Goal: Task Accomplishment & Management: Complete application form

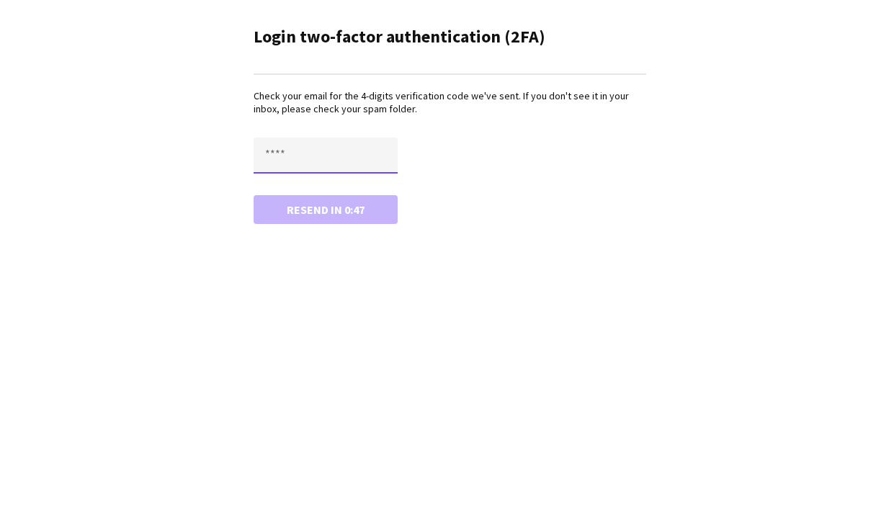
click at [319, 154] on input "text" at bounding box center [325, 156] width 144 height 36
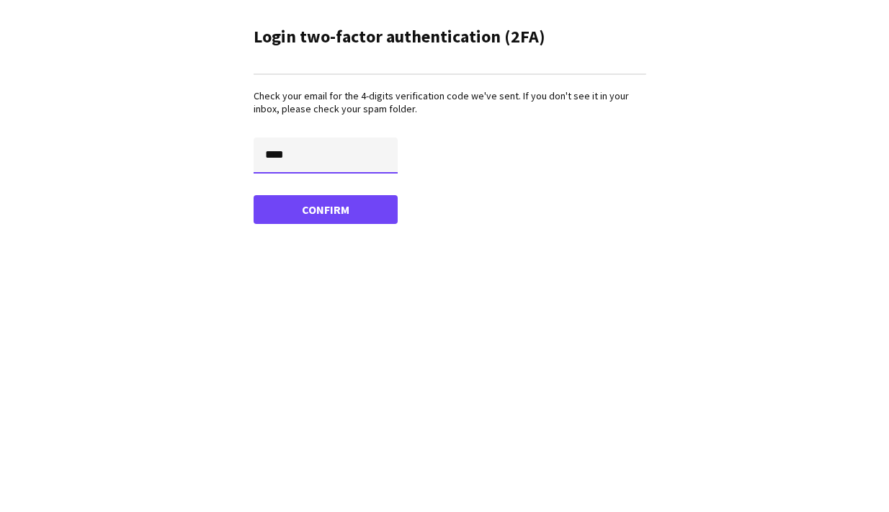
type input "****"
click at [253, 195] on button "Confirm" at bounding box center [325, 209] width 144 height 29
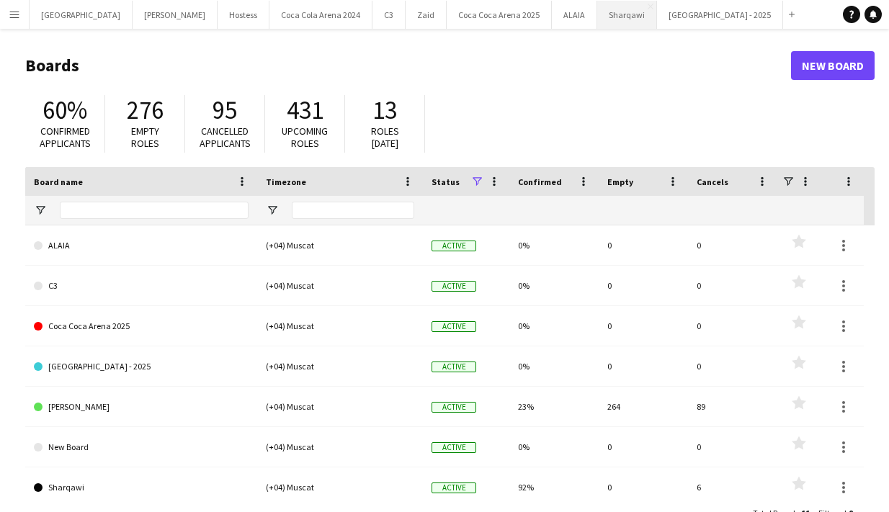
click at [597, 16] on button "Sharqawi Close" at bounding box center [627, 15] width 60 height 28
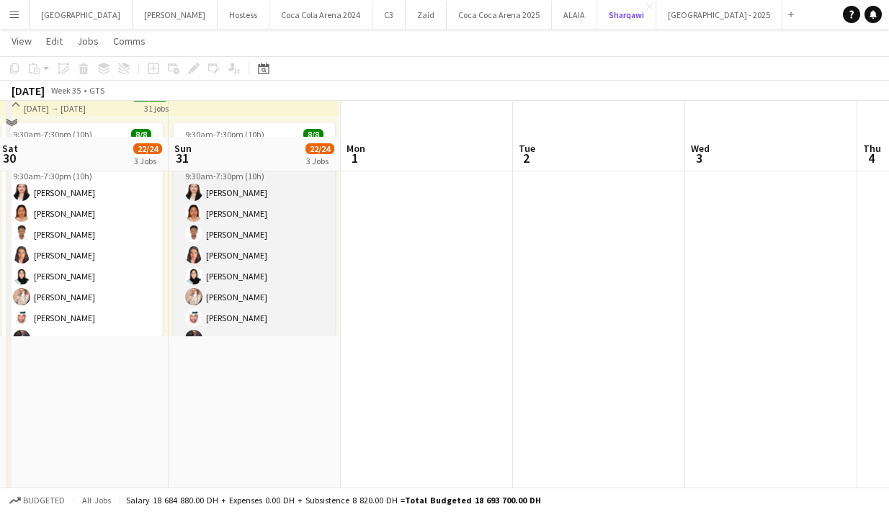
scroll to position [579, 0]
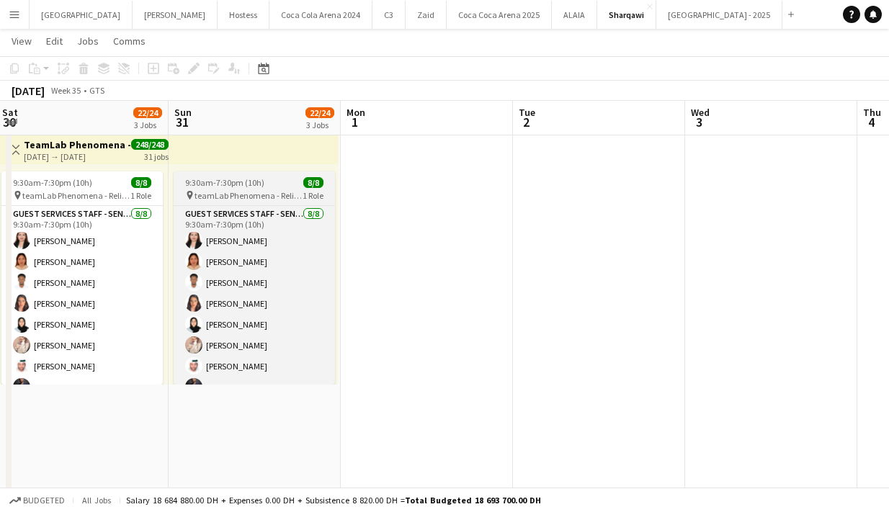
click at [221, 188] on app-job-card "9:30am-7:30pm (10h) 8/8 pin teamLab Phenomena - Relievers 1 Role Guest Services…" at bounding box center [254, 277] width 161 height 213
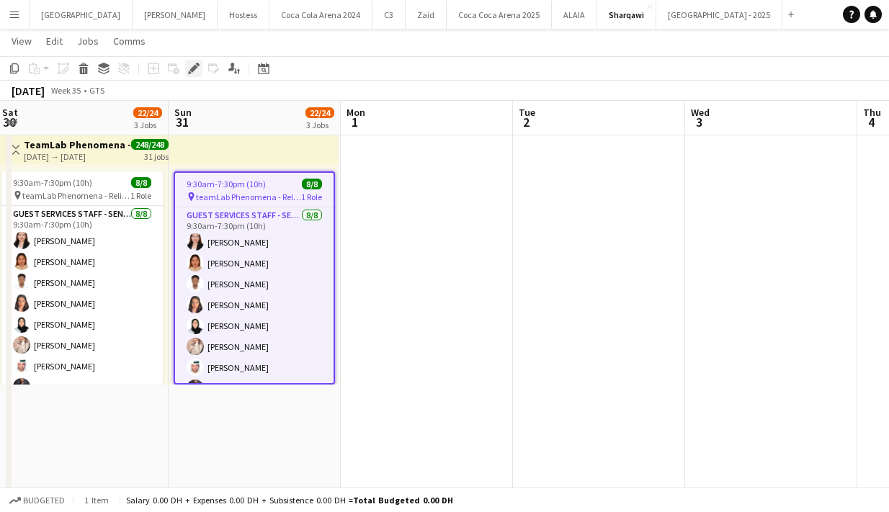
click at [194, 70] on icon "Edit" at bounding box center [194, 69] width 12 height 12
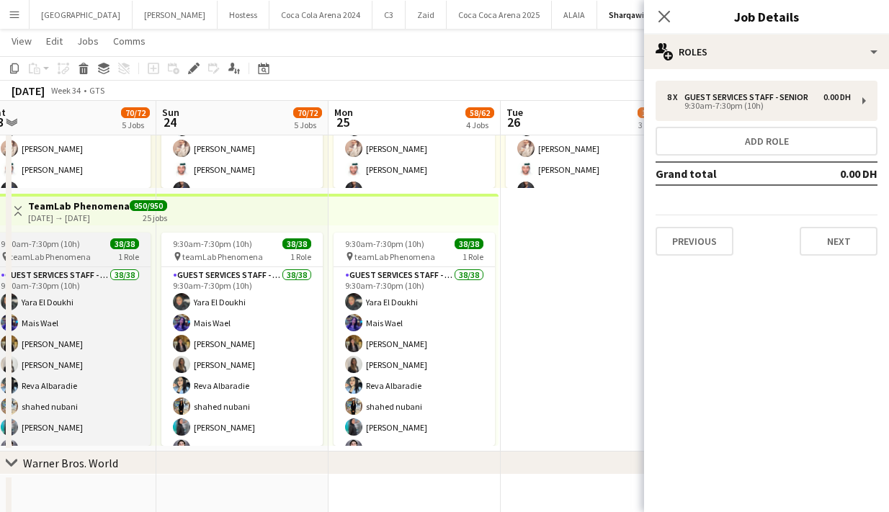
scroll to position [0, 610]
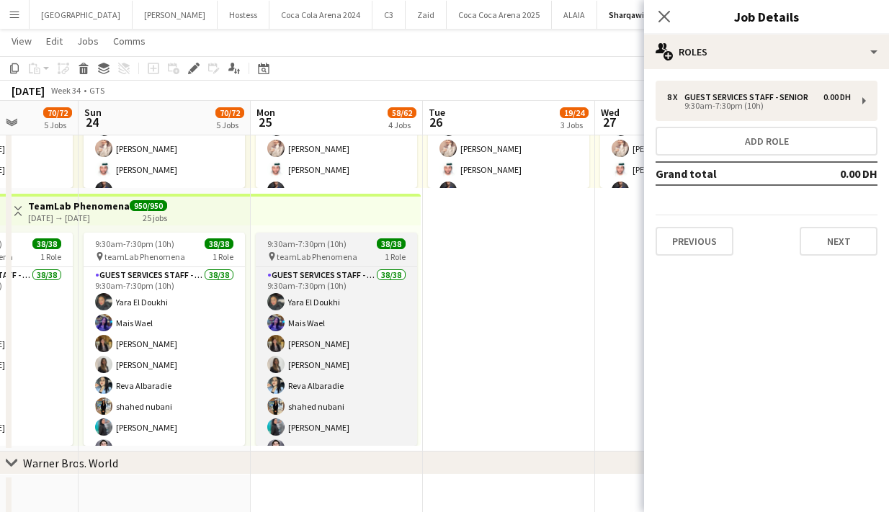
click at [327, 256] on span "teamLab Phenomena" at bounding box center [317, 256] width 81 height 11
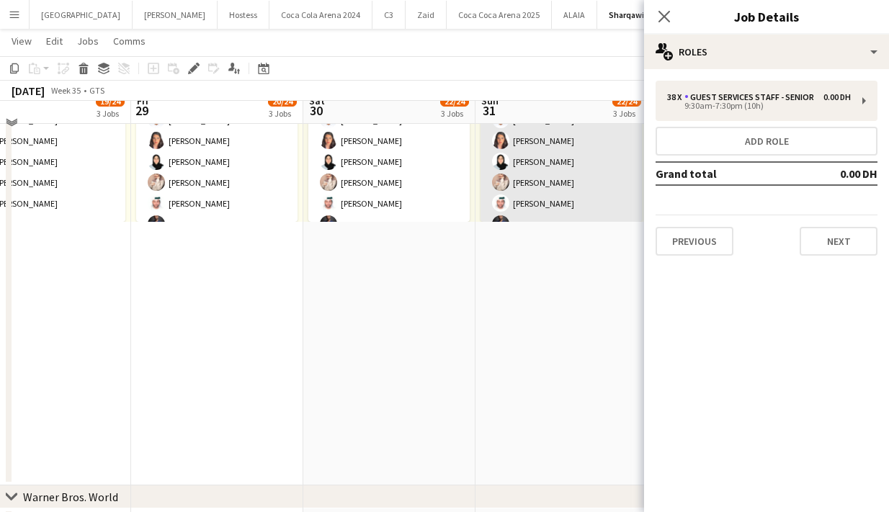
scroll to position [0, 0]
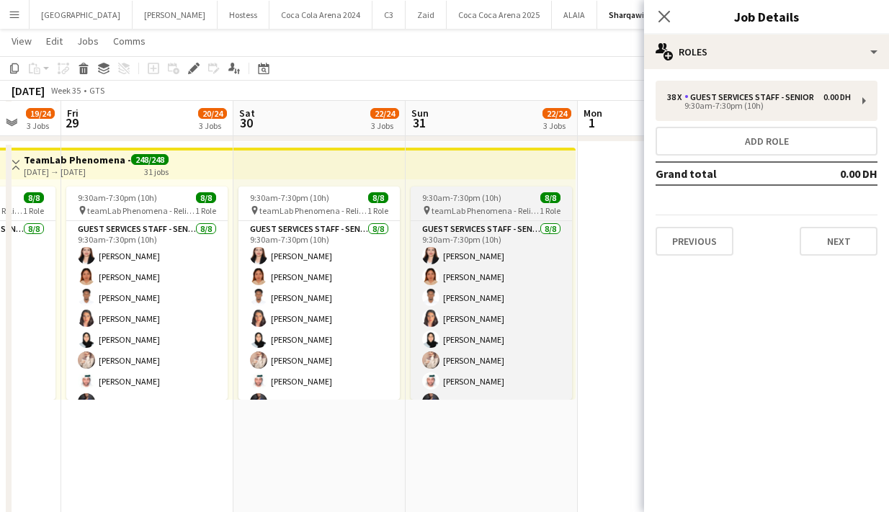
click at [474, 209] on span "teamLab Phenomena - Relievers" at bounding box center [485, 210] width 108 height 11
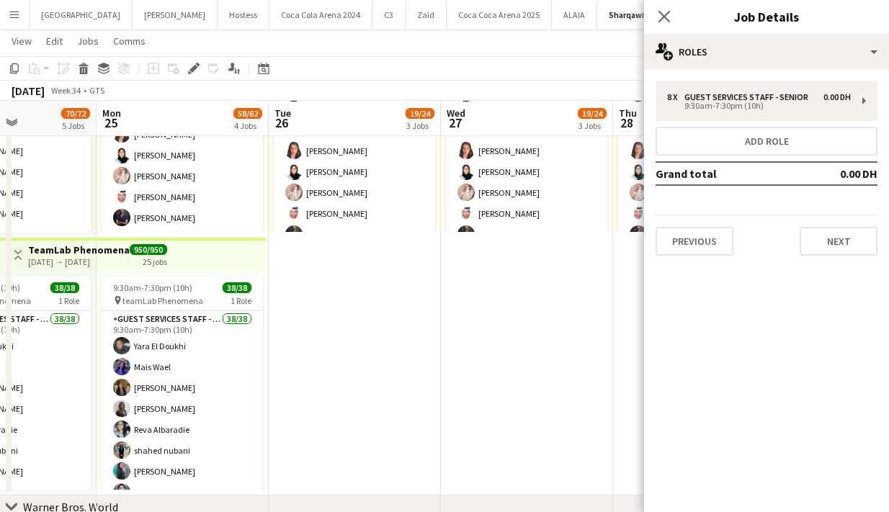
click at [302, 269] on app-date-cell "9:30am-7:30pm (10h) 8/8 pin teamLab Phenomena - Relievers 1 Role Guest Services…" at bounding box center [355, 234] width 172 height 521
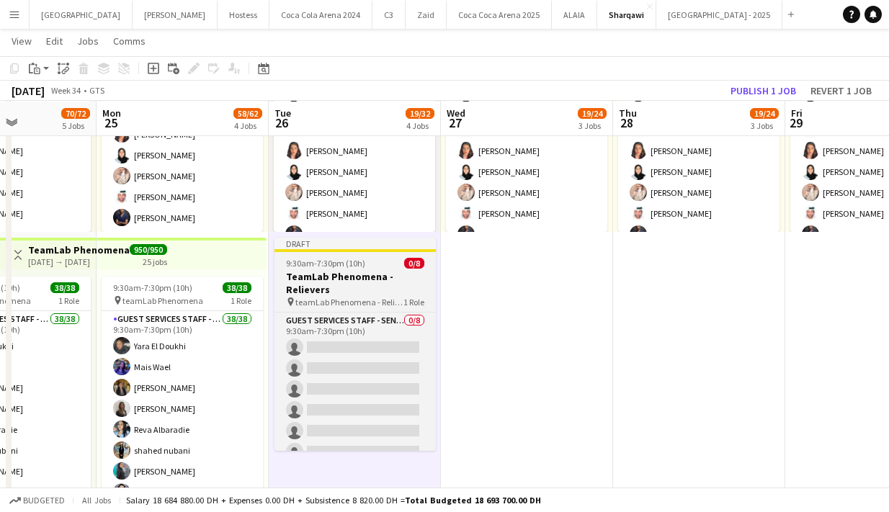
click at [325, 265] on span "9:30am-7:30pm (10h)" at bounding box center [325, 263] width 79 height 11
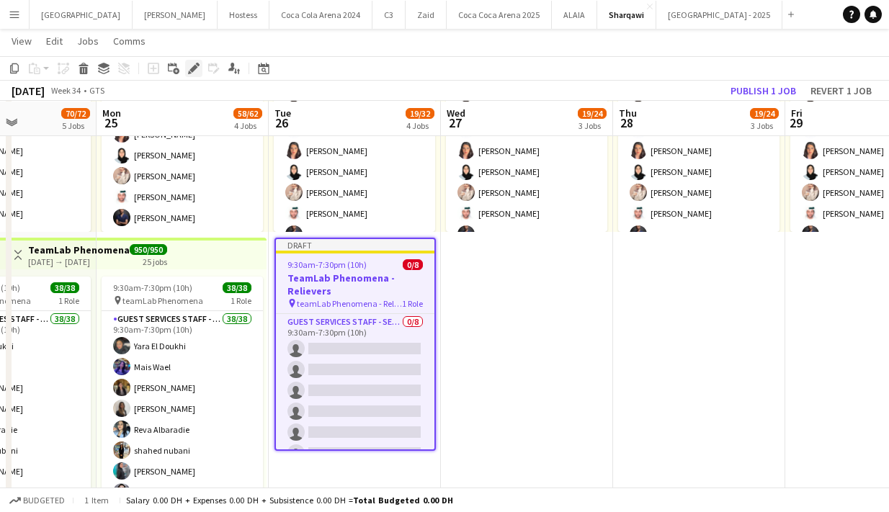
click at [190, 68] on icon "Edit" at bounding box center [194, 69] width 12 height 12
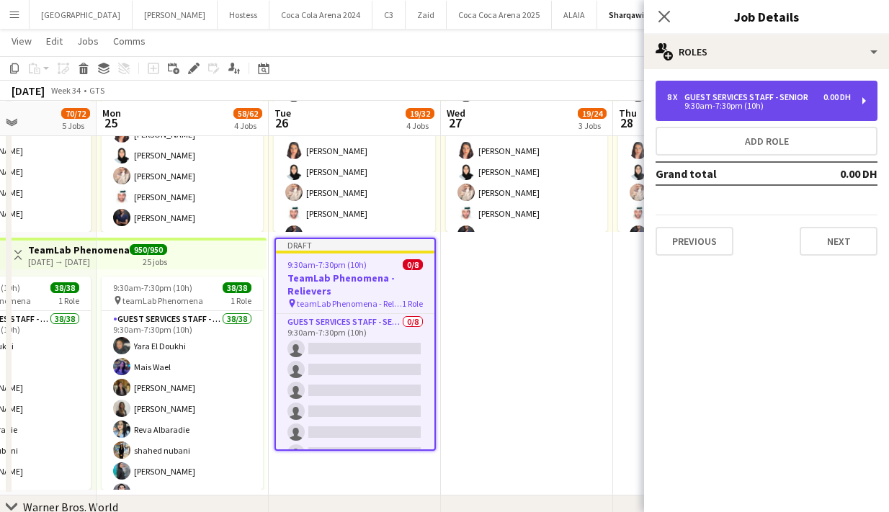
click at [732, 107] on div "9:30am-7:30pm (10h)" at bounding box center [759, 105] width 184 height 7
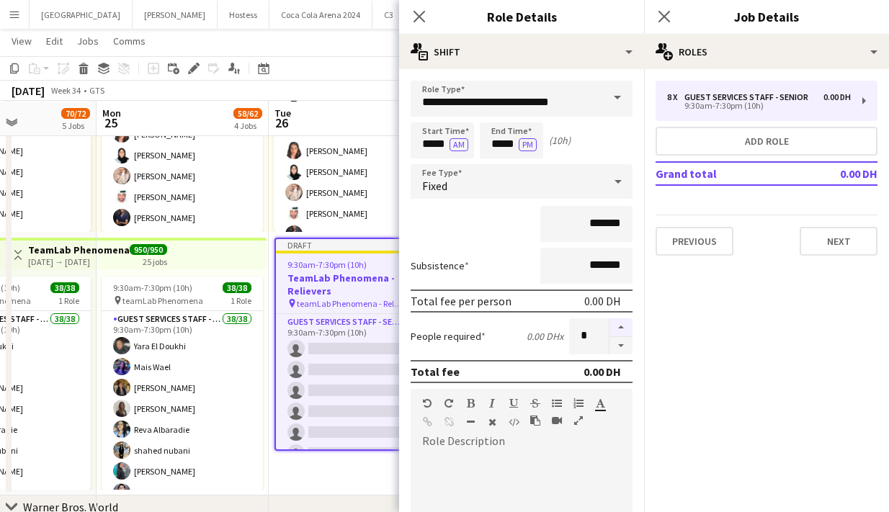
click at [623, 326] on button "button" at bounding box center [620, 327] width 23 height 19
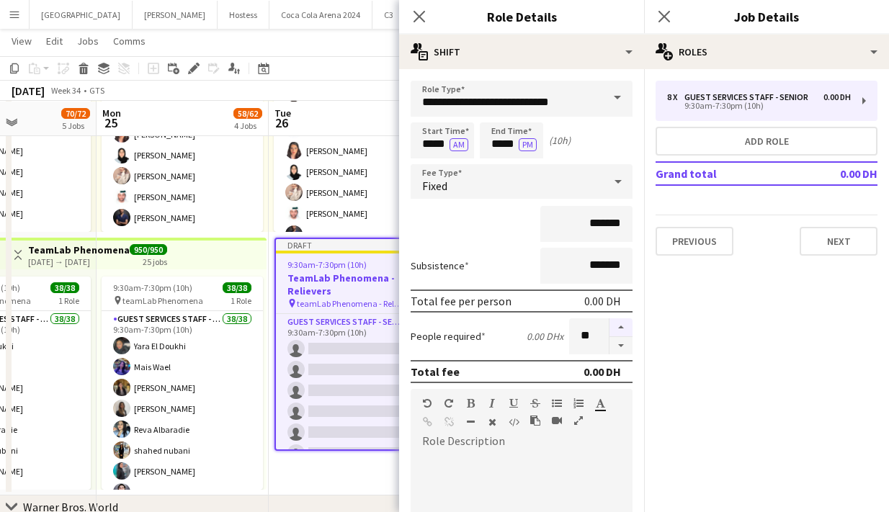
click at [623, 326] on button "button" at bounding box center [620, 327] width 23 height 19
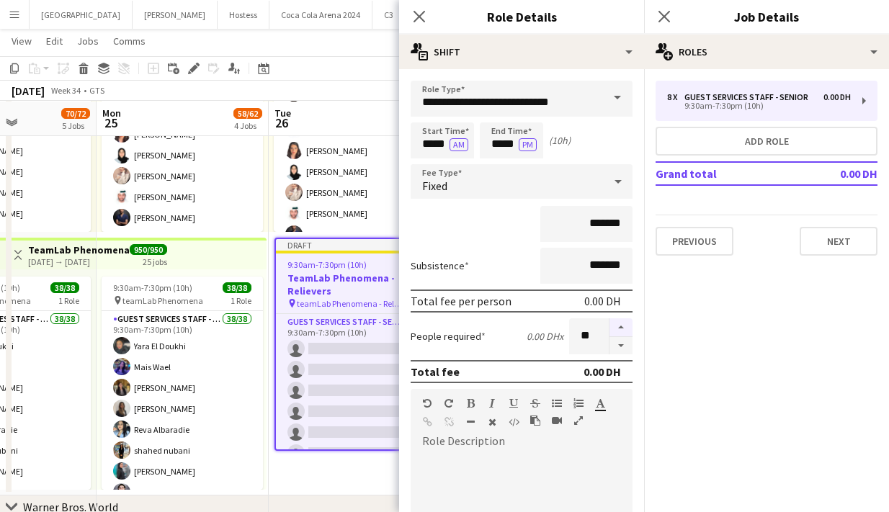
click at [623, 326] on button "button" at bounding box center [620, 327] width 23 height 19
type input "**"
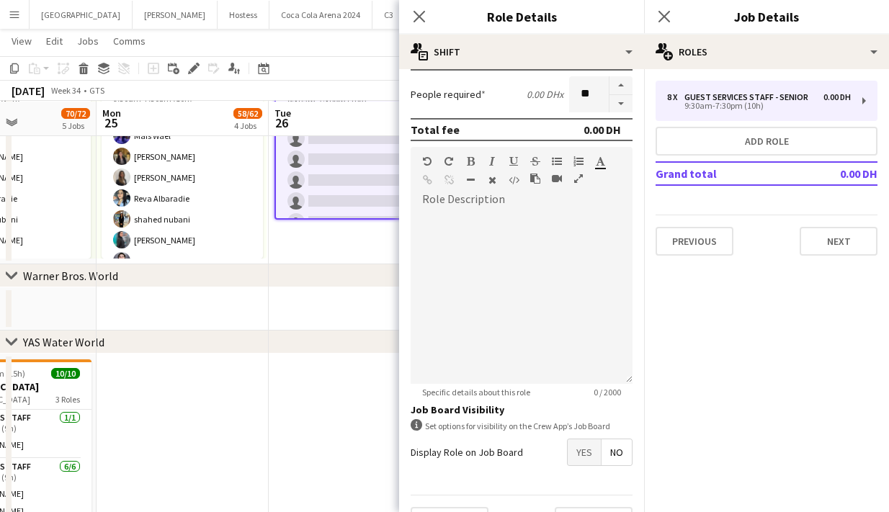
scroll to position [277, 0]
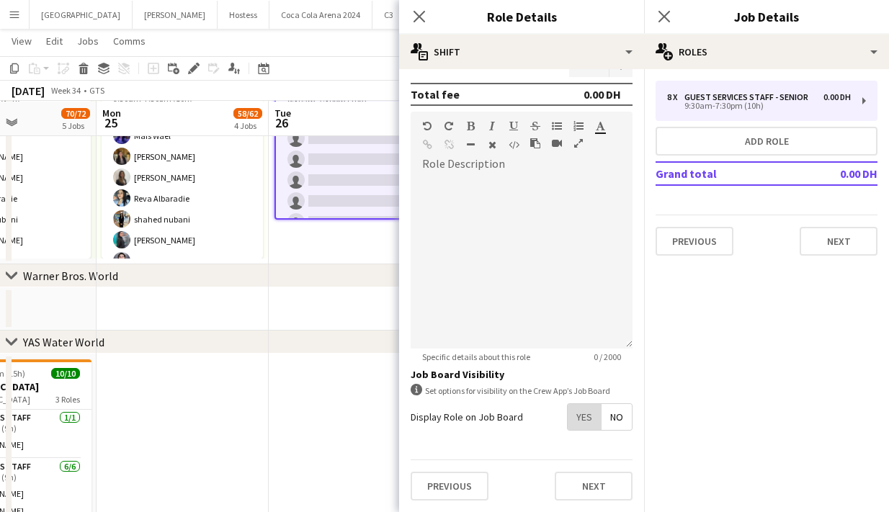
click at [591, 419] on span "Yes" at bounding box center [583, 417] width 33 height 26
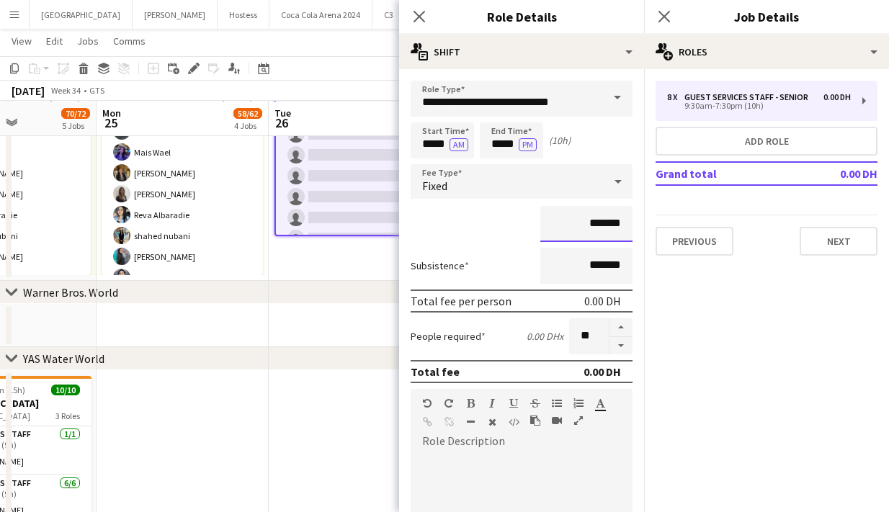
drag, startPoint x: 588, startPoint y: 225, endPoint x: 556, endPoint y: 225, distance: 31.7
click at [556, 225] on input "*******" at bounding box center [586, 224] width 92 height 36
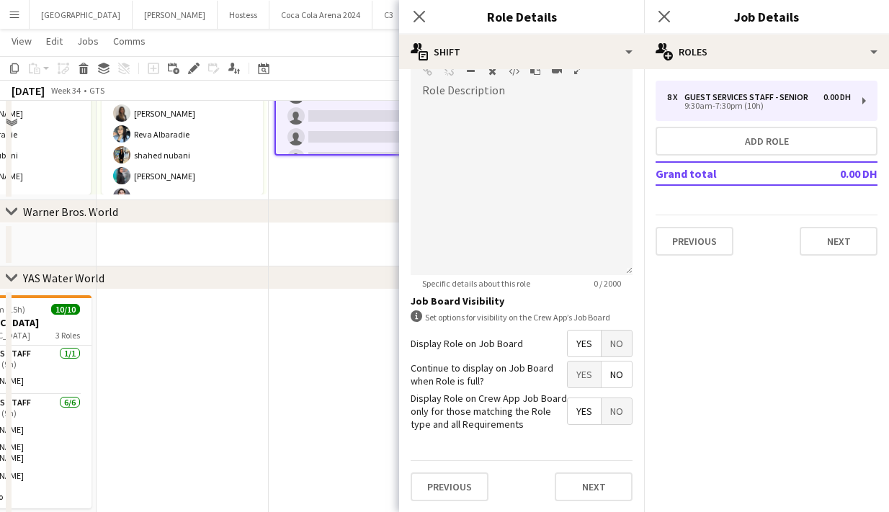
scroll to position [1077, 0]
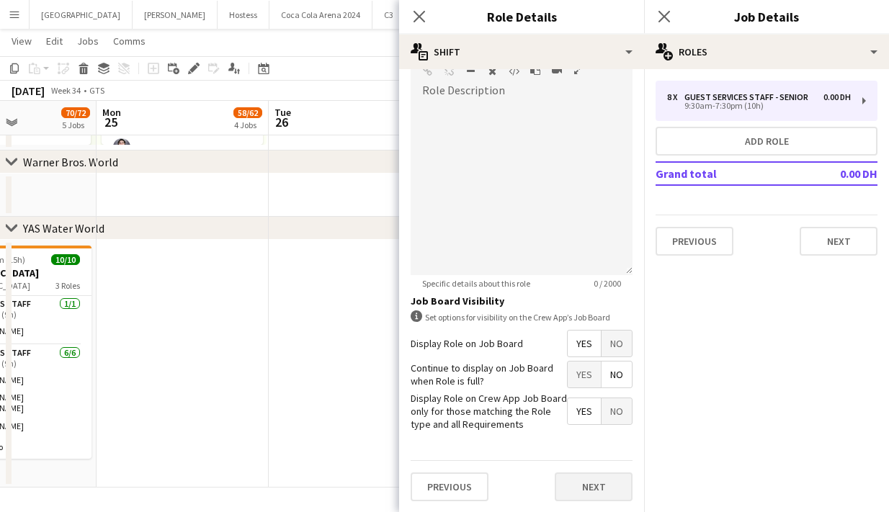
type input "**********"
click at [608, 482] on button "Next" at bounding box center [594, 486] width 78 height 29
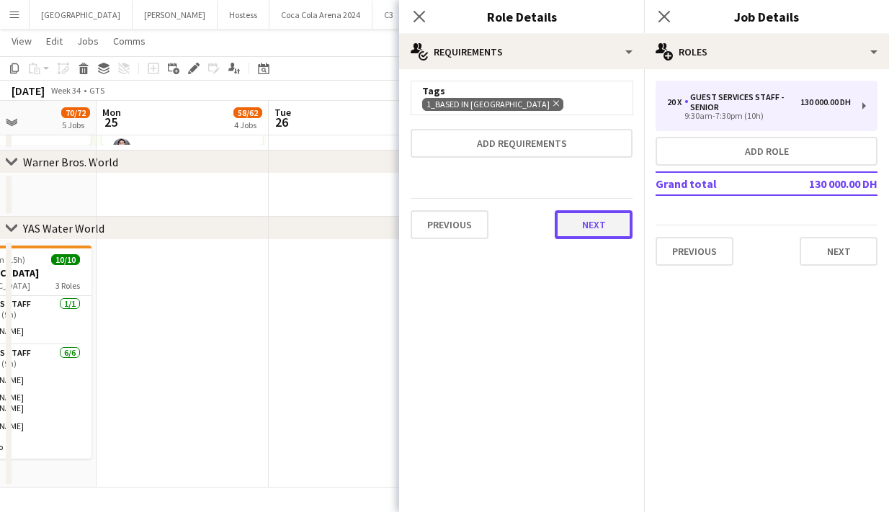
click at [591, 229] on button "Next" at bounding box center [594, 224] width 78 height 29
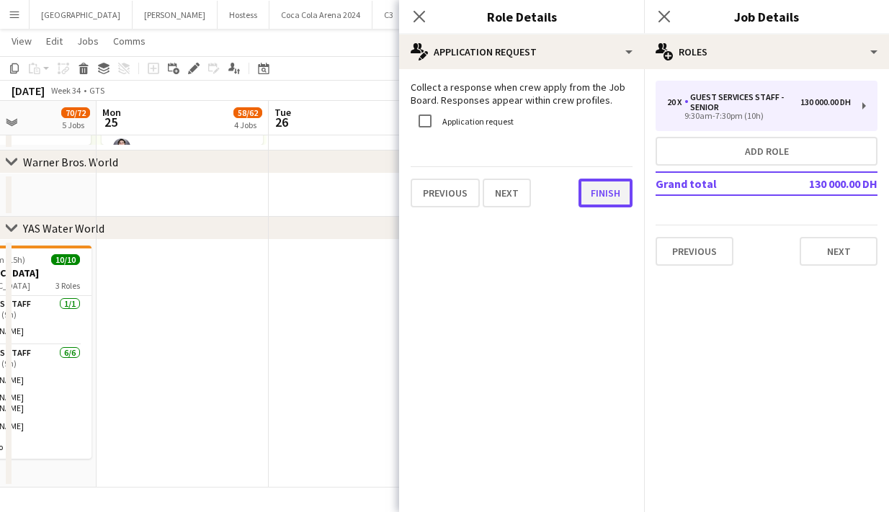
click at [585, 197] on button "Finish" at bounding box center [605, 193] width 54 height 29
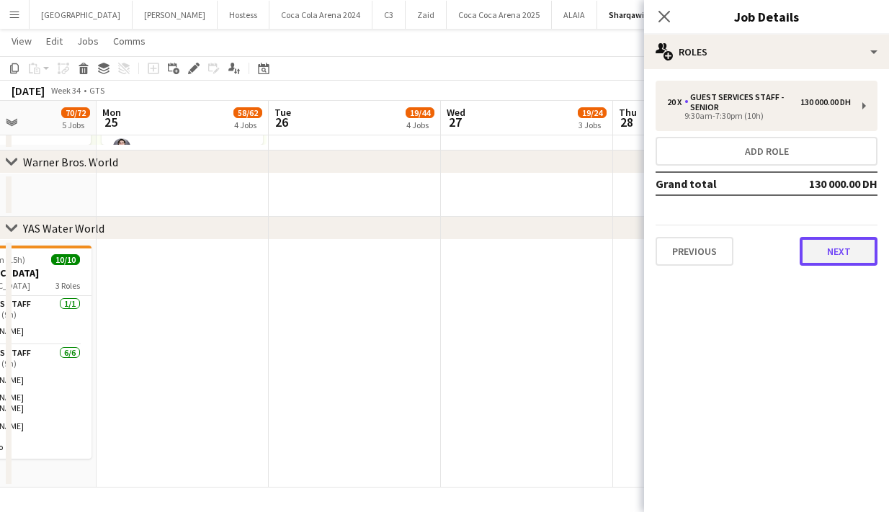
click at [829, 248] on button "Next" at bounding box center [838, 251] width 78 height 29
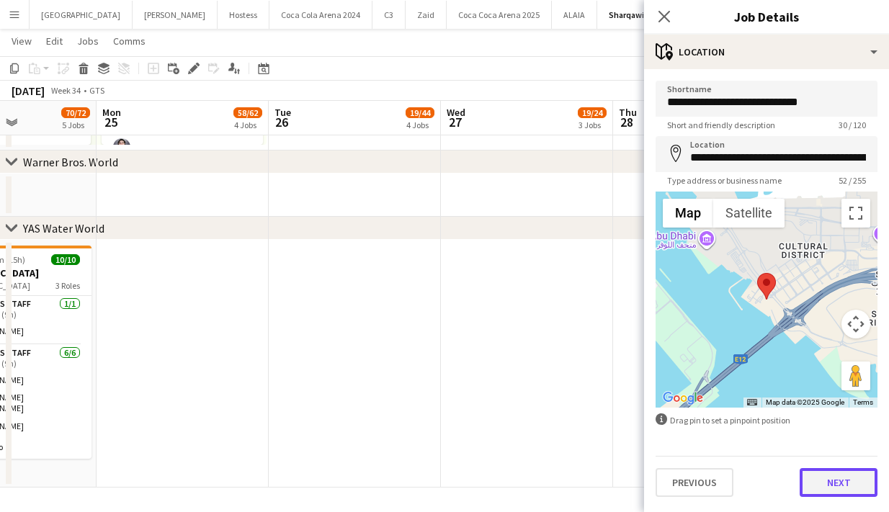
click at [819, 479] on button "Next" at bounding box center [838, 482] width 78 height 29
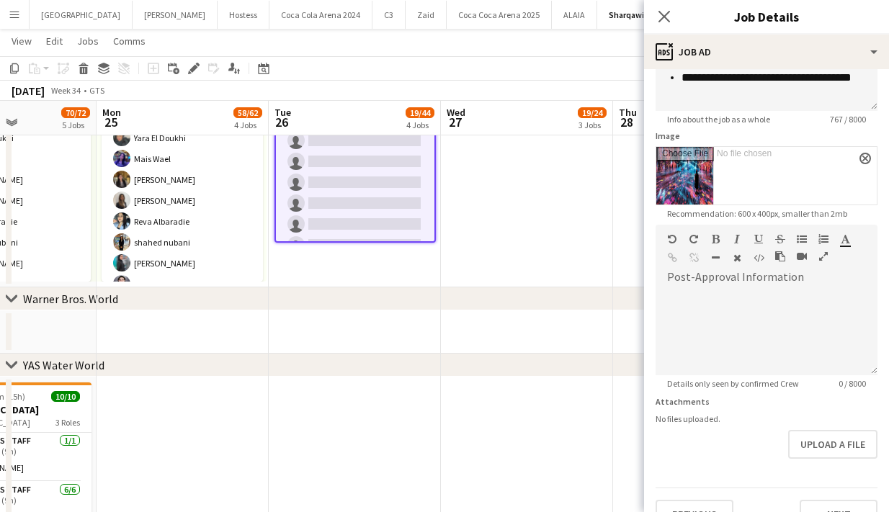
scroll to position [203, 0]
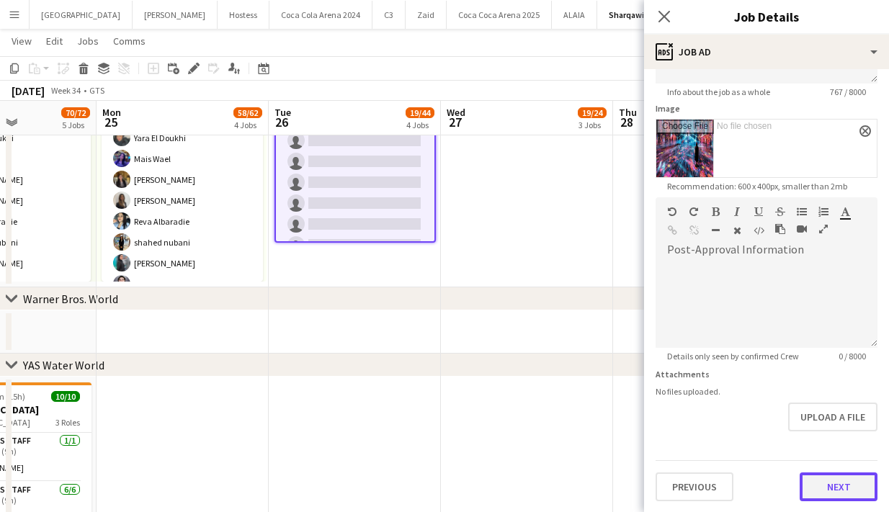
click at [822, 476] on button "Next" at bounding box center [838, 486] width 78 height 29
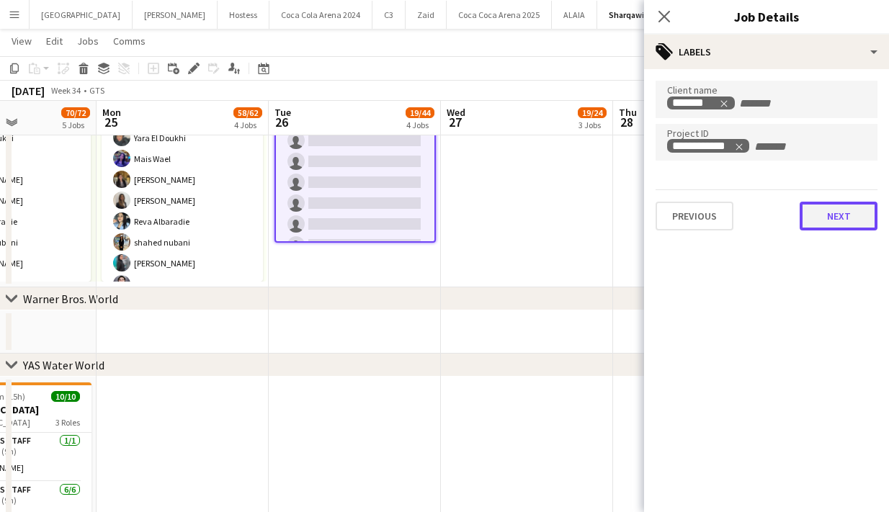
click at [834, 228] on button "Next" at bounding box center [838, 216] width 78 height 29
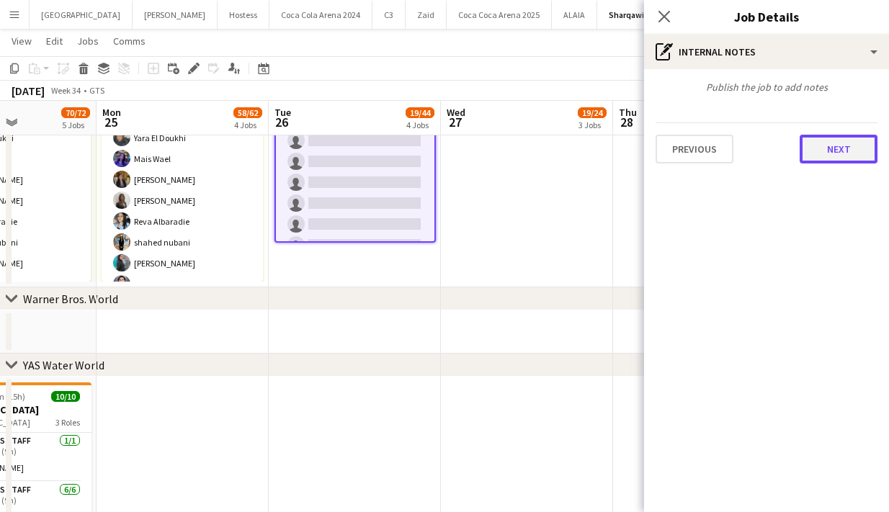
click at [827, 142] on button "Next" at bounding box center [838, 149] width 78 height 29
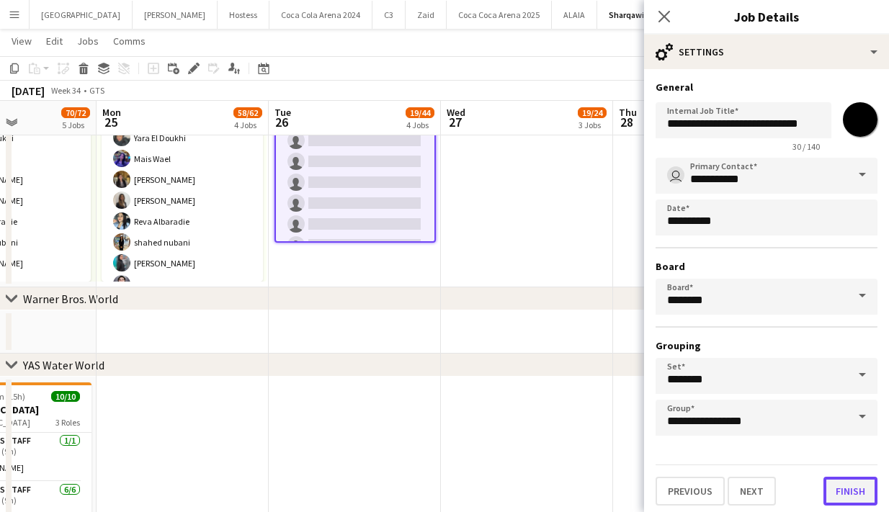
click at [837, 495] on button "Finish" at bounding box center [850, 491] width 54 height 29
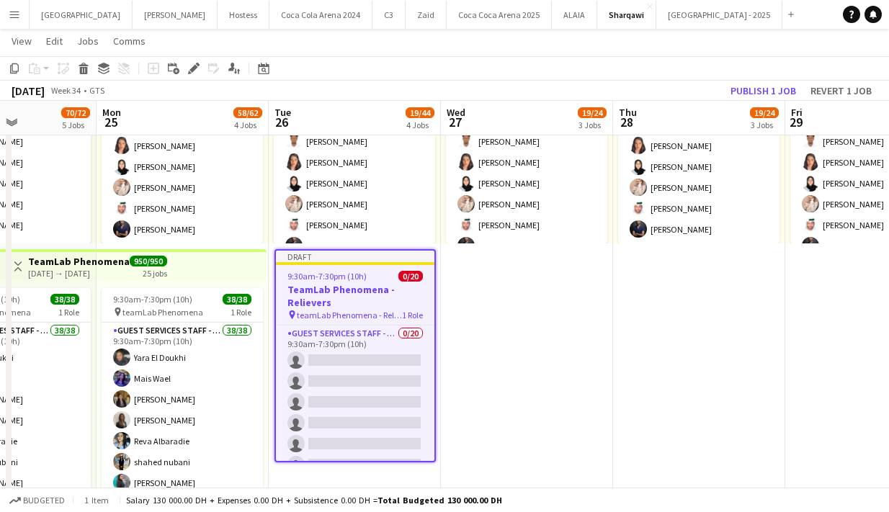
scroll to position [16, 0]
click at [742, 91] on button "Publish 1 job" at bounding box center [762, 90] width 77 height 19
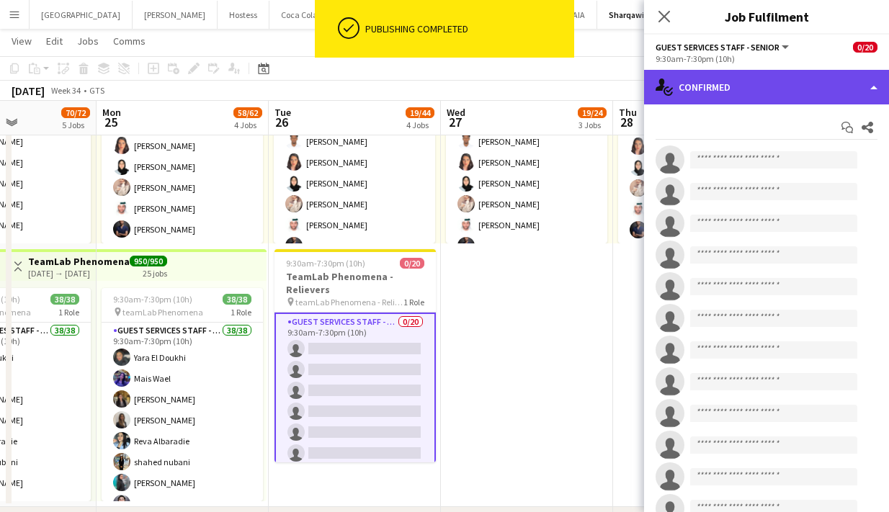
click at [768, 94] on div "single-neutral-actions-check-2 Confirmed" at bounding box center [766, 87] width 245 height 35
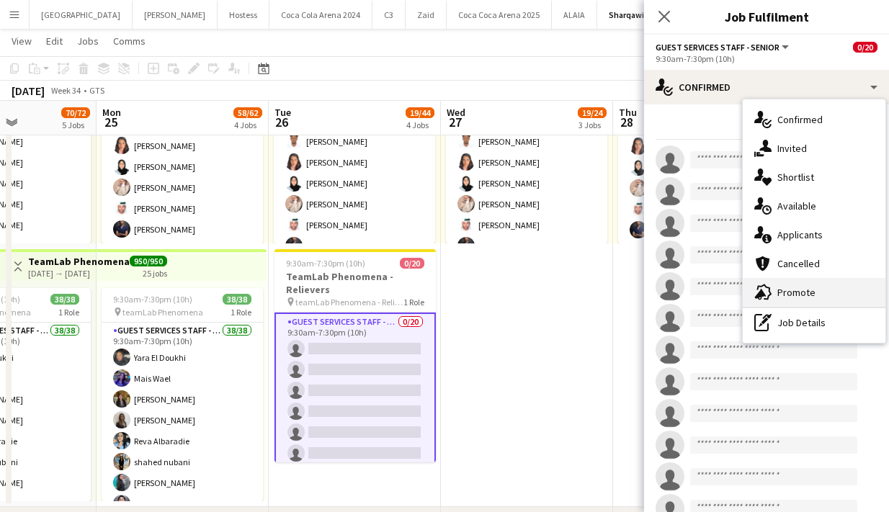
click at [804, 289] on div "advertising-megaphone Promote" at bounding box center [813, 292] width 143 height 29
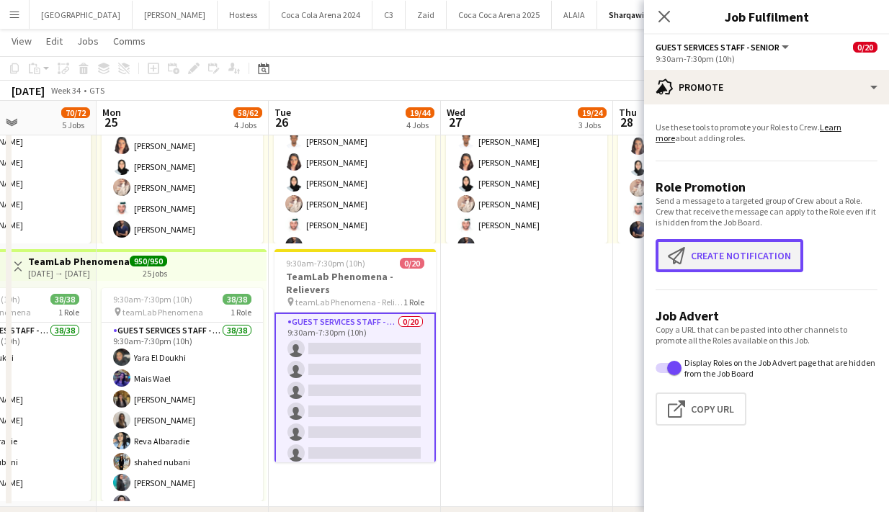
click at [714, 258] on button "Create notification Create notification" at bounding box center [729, 255] width 148 height 33
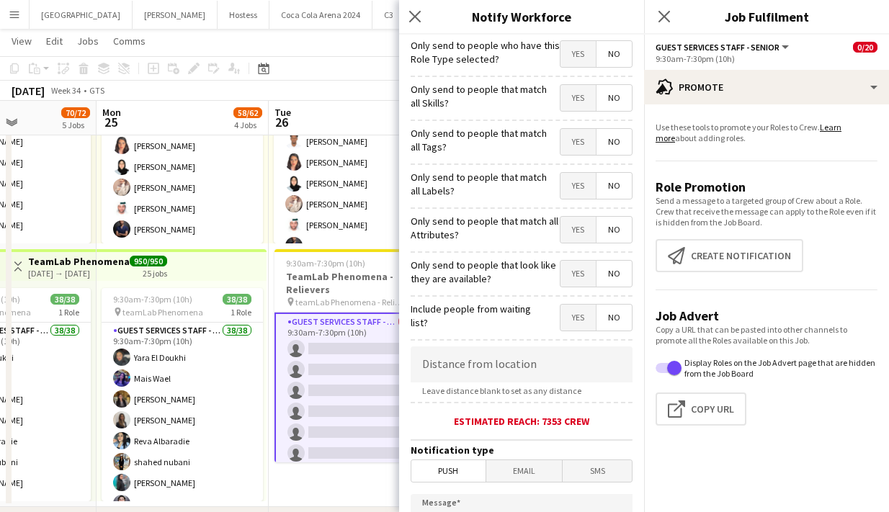
click at [573, 57] on span "Yes" at bounding box center [577, 54] width 35 height 26
click at [574, 99] on span "Yes" at bounding box center [577, 98] width 35 height 26
click at [572, 138] on span "Yes" at bounding box center [577, 142] width 35 height 26
click at [573, 175] on span "Yes" at bounding box center [577, 186] width 35 height 26
click at [574, 229] on span "Yes" at bounding box center [577, 230] width 35 height 26
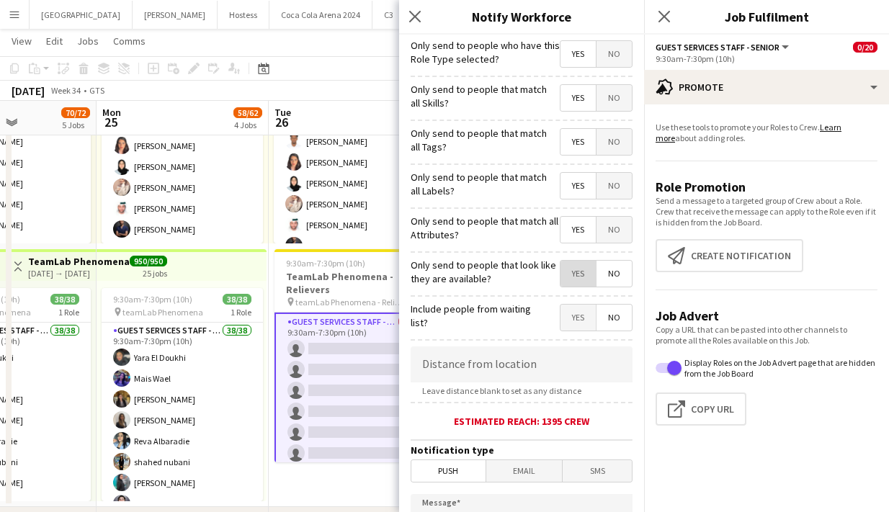
click at [578, 274] on span "Yes" at bounding box center [577, 274] width 35 height 26
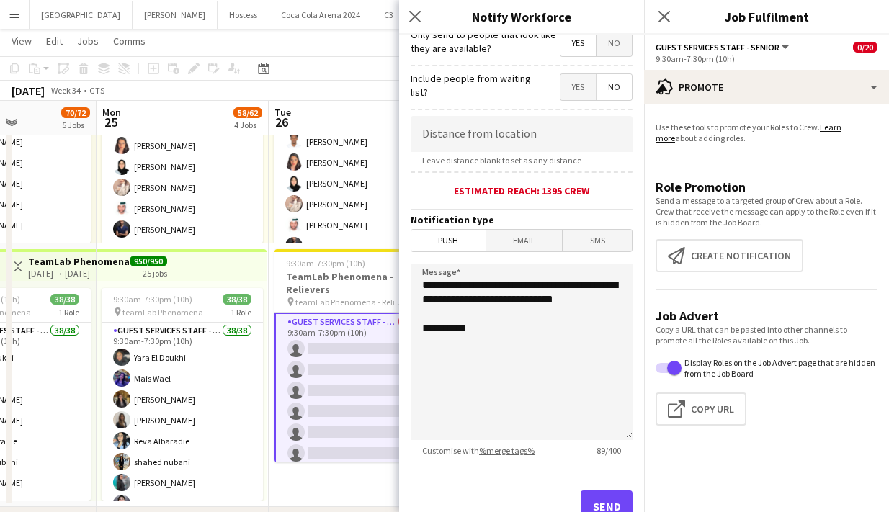
scroll to position [284, 0]
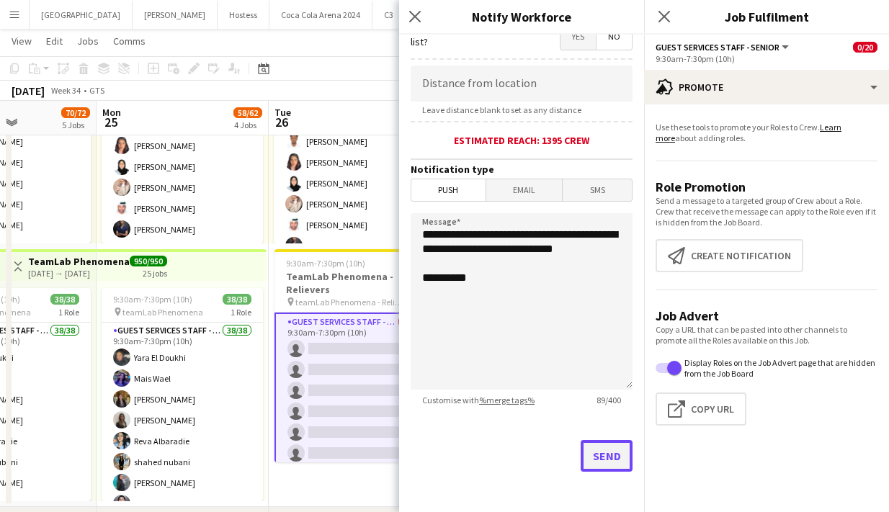
click at [603, 446] on button "Send" at bounding box center [606, 456] width 52 height 32
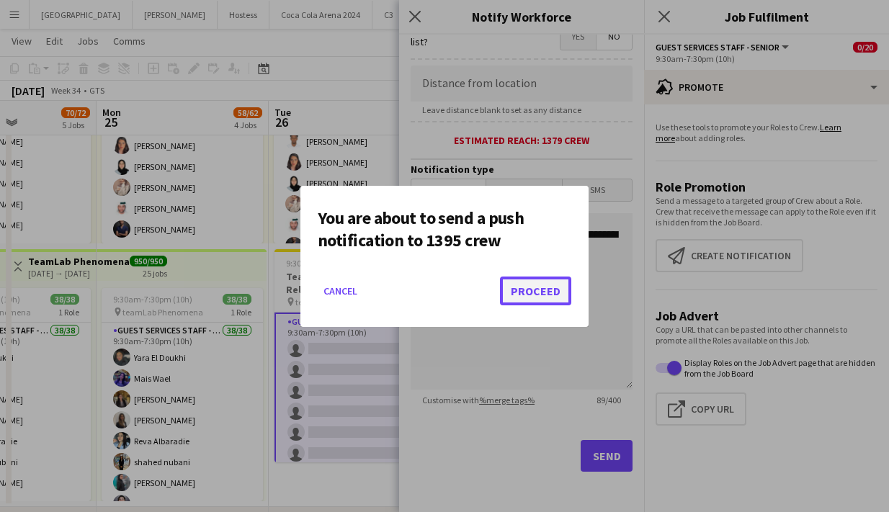
click at [540, 287] on button "Proceed" at bounding box center [535, 291] width 71 height 29
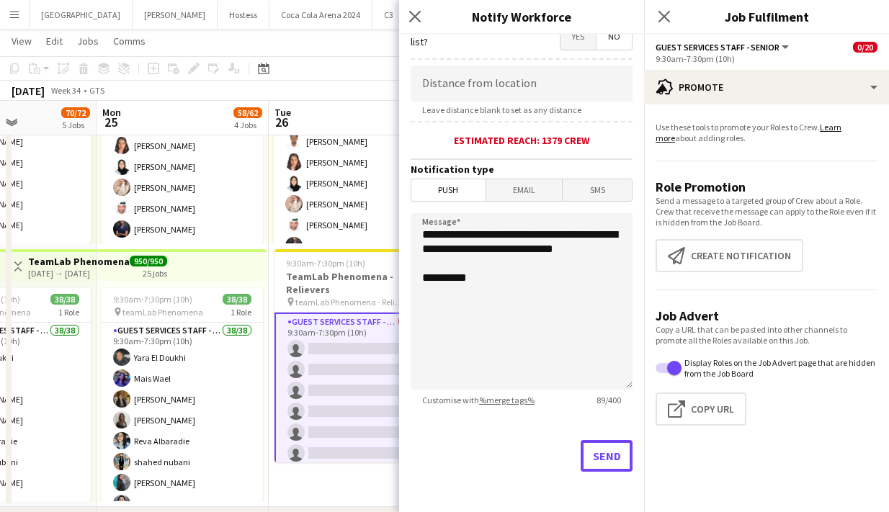
scroll to position [720, 0]
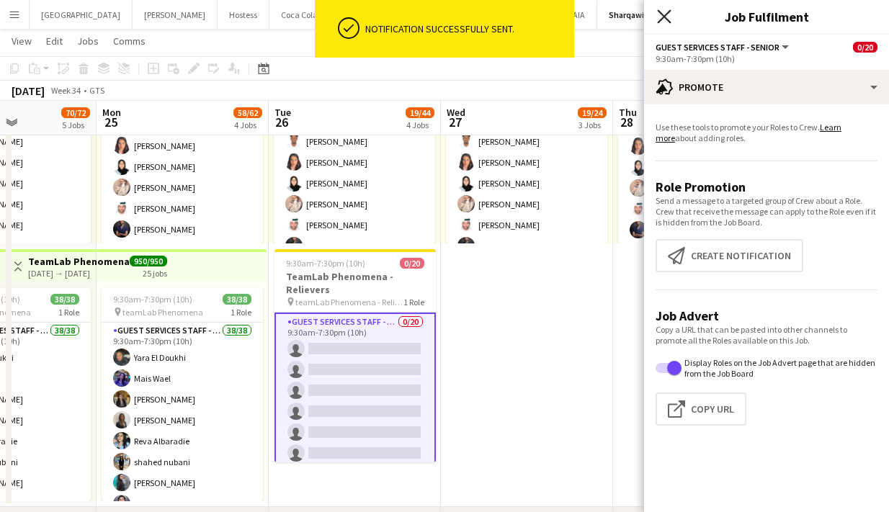
click at [660, 20] on icon at bounding box center [664, 16] width 14 height 14
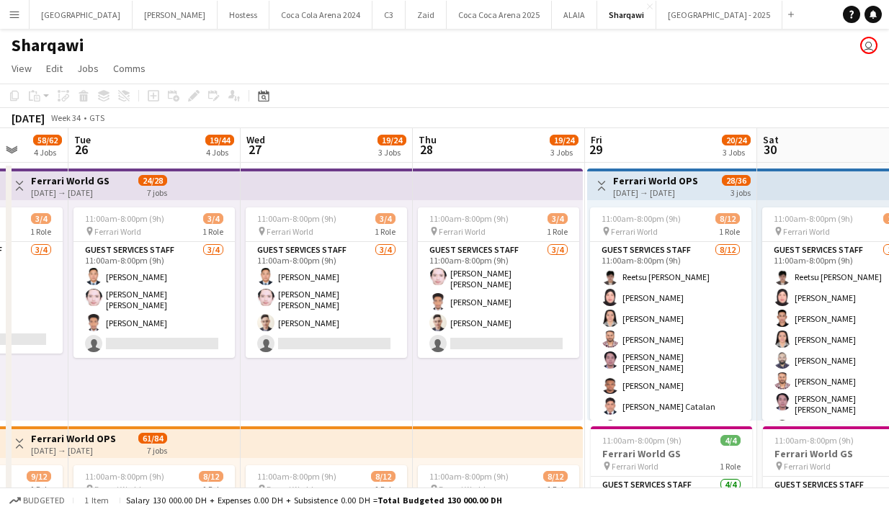
scroll to position [0, 637]
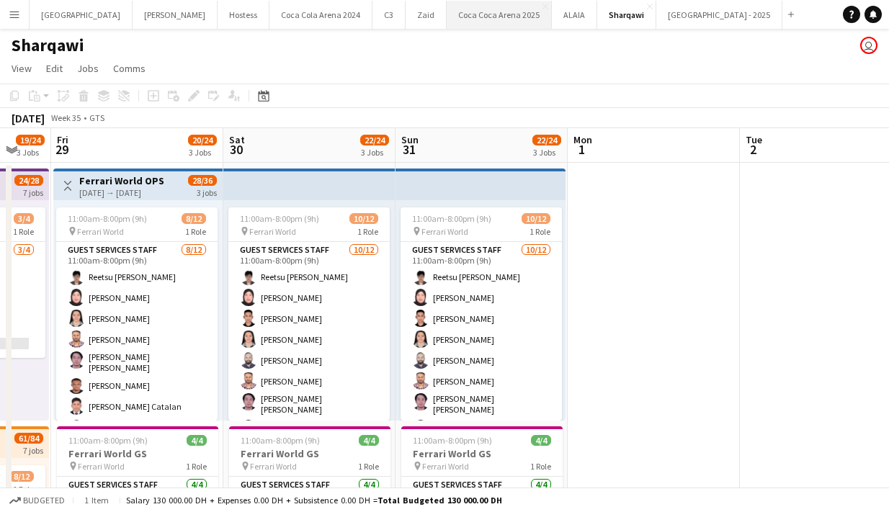
click at [446, 14] on button "[GEOGRAPHIC_DATA] 2025 Close" at bounding box center [498, 15] width 105 height 28
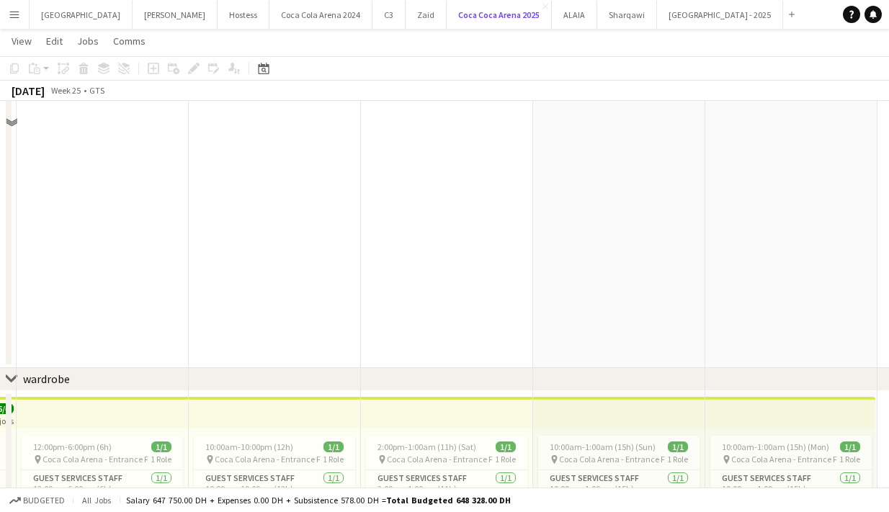
scroll to position [2065, 0]
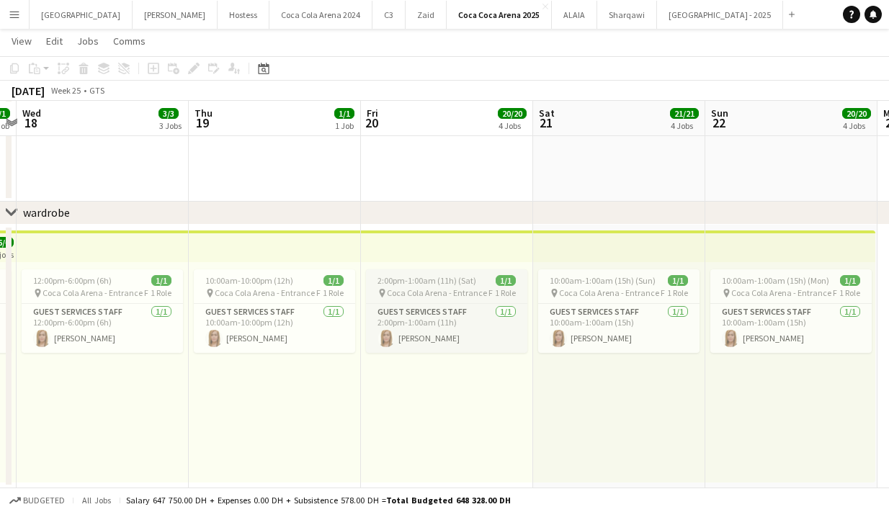
click at [424, 285] on app-job-card "2:00pm-1:00am (11h) (Sat) 1/1 pin [GEOGRAPHIC_DATA] - Entrance F 1 Role Guest S…" at bounding box center [446, 311] width 161 height 84
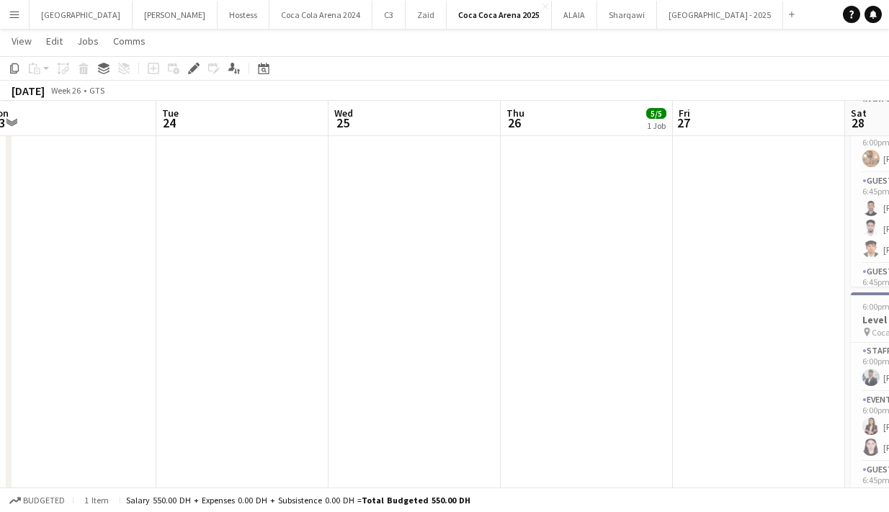
scroll to position [554, 0]
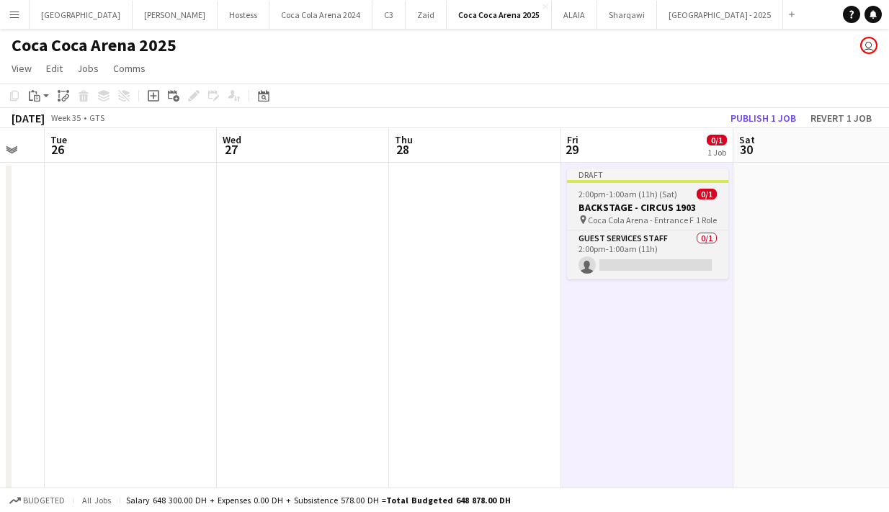
click at [634, 210] on h3 "BACKSTAGE - CIRCUS 1903" at bounding box center [647, 207] width 161 height 13
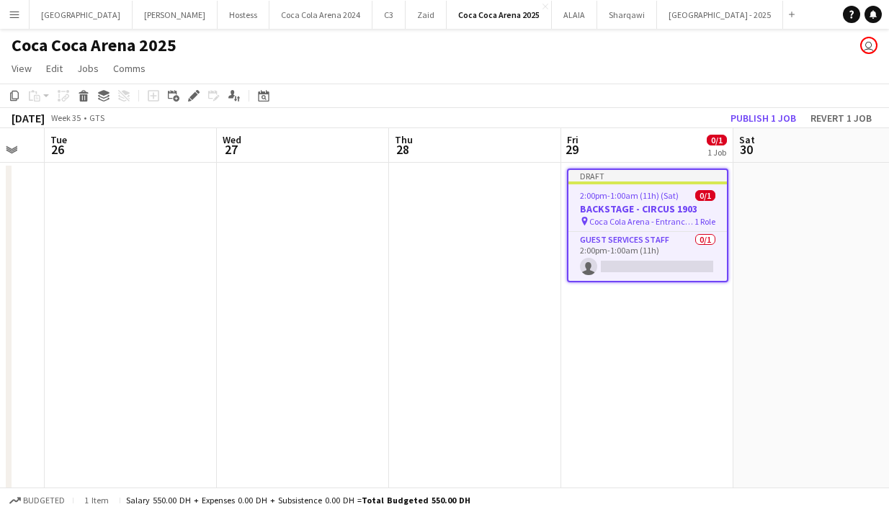
click at [624, 199] on span "2:00pm-1:00am (11h) (Sat)" at bounding box center [629, 195] width 99 height 11
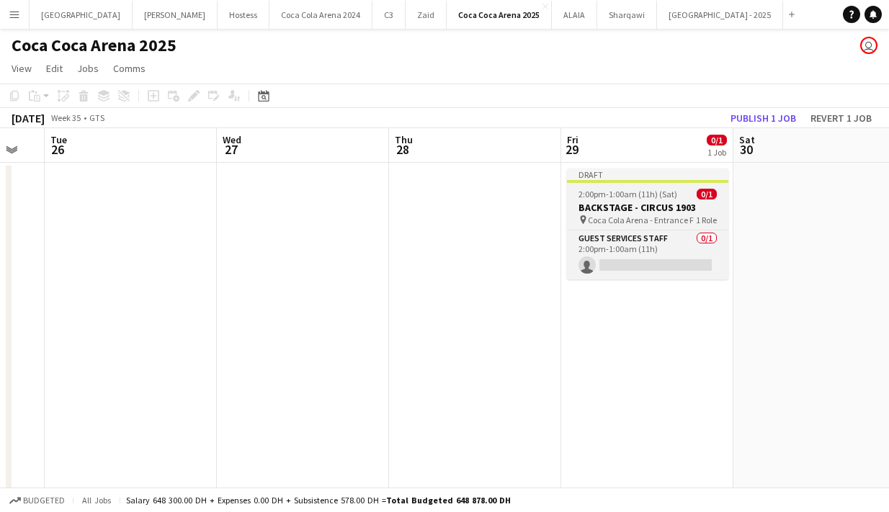
click at [648, 202] on h3 "BACKSTAGE - CIRCUS 1903" at bounding box center [647, 207] width 161 height 13
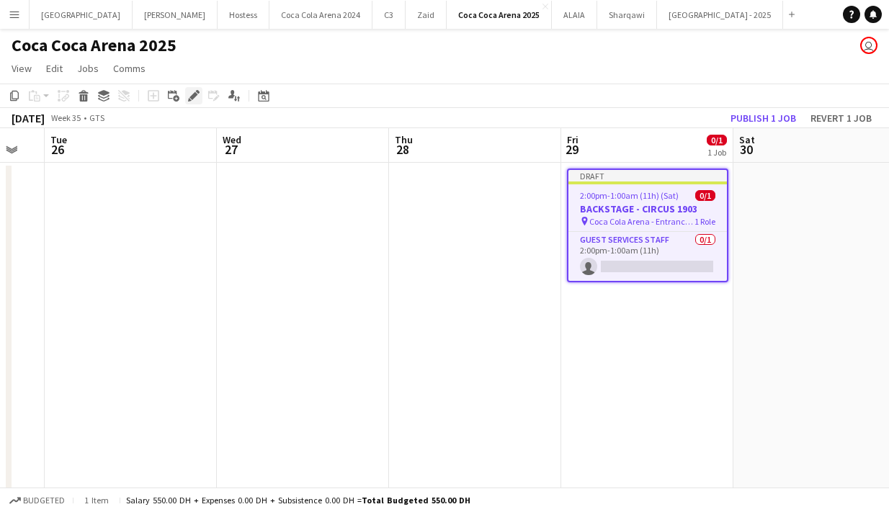
click at [197, 97] on icon "Edit" at bounding box center [194, 96] width 12 height 12
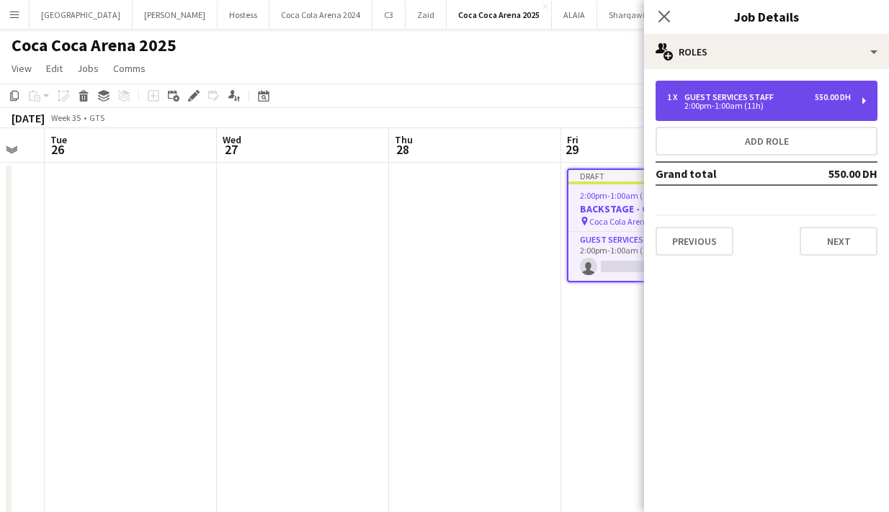
click at [719, 96] on div "Guest Services Staff" at bounding box center [731, 97] width 95 height 10
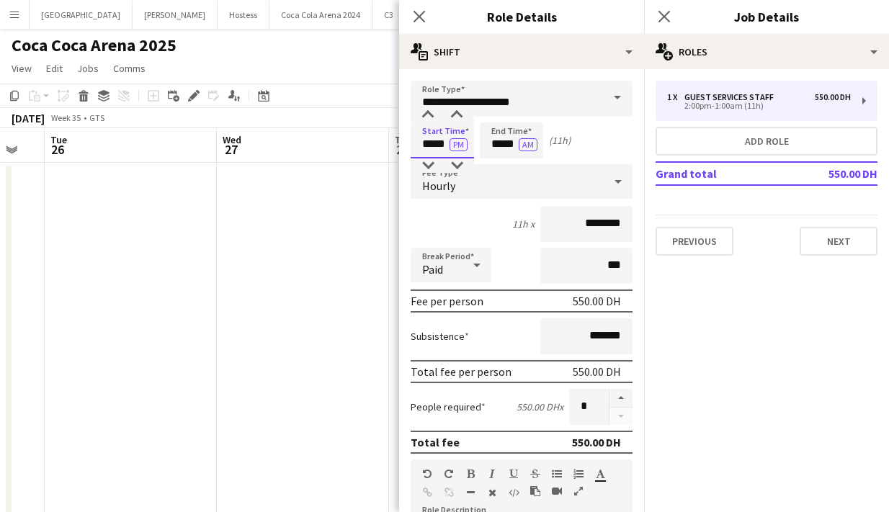
click at [436, 133] on input "*****" at bounding box center [441, 140] width 63 height 36
click at [454, 115] on div at bounding box center [456, 115] width 29 height 14
type input "*****"
click at [457, 114] on div at bounding box center [456, 115] width 29 height 14
click at [511, 156] on input "*****" at bounding box center [511, 140] width 63 height 36
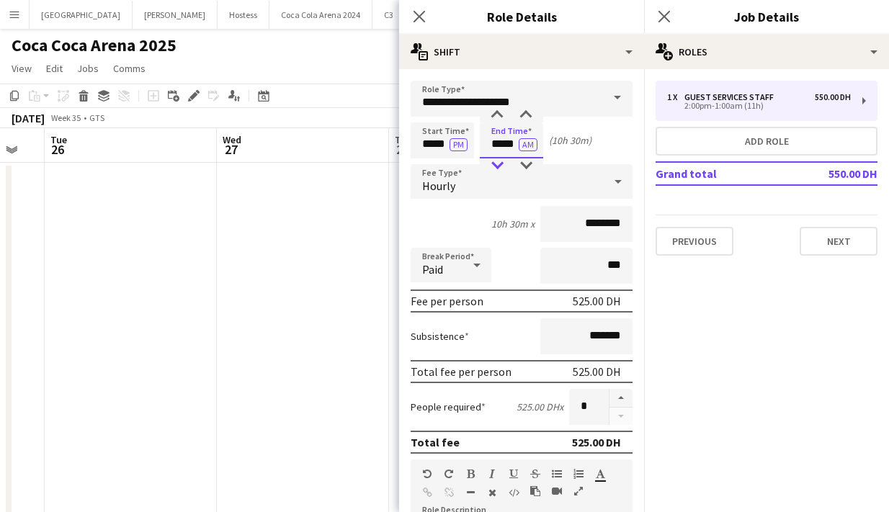
click at [490, 166] on div at bounding box center [497, 165] width 29 height 14
type input "*****"
click at [490, 166] on div at bounding box center [497, 165] width 29 height 14
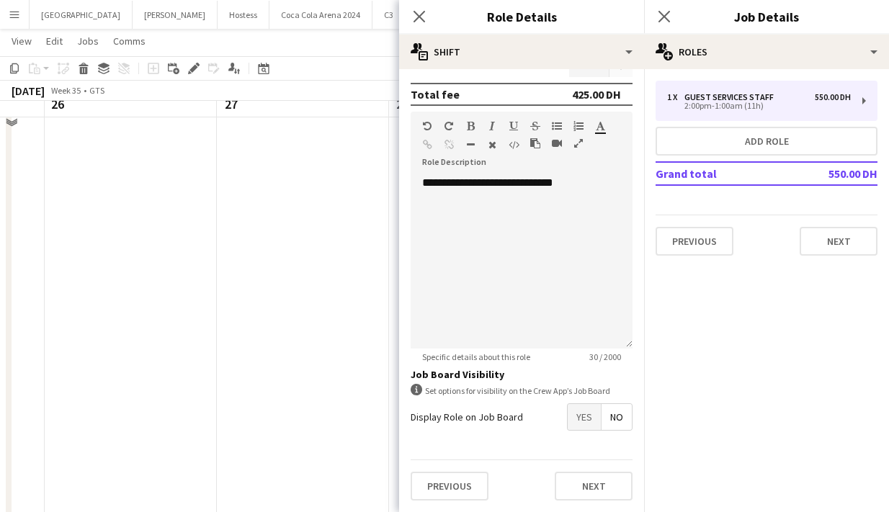
scroll to position [142, 0]
click at [585, 490] on button "Next" at bounding box center [594, 486] width 78 height 29
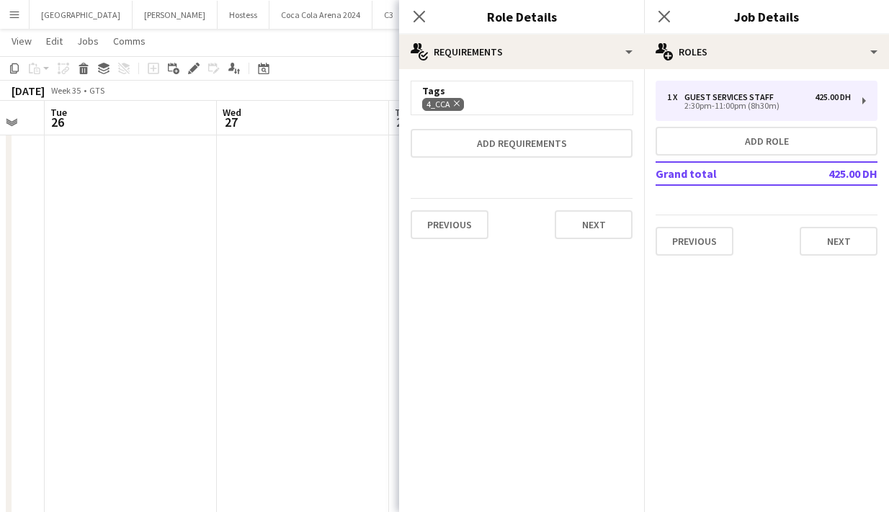
scroll to position [0, 0]
click at [591, 228] on button "Next" at bounding box center [594, 224] width 78 height 29
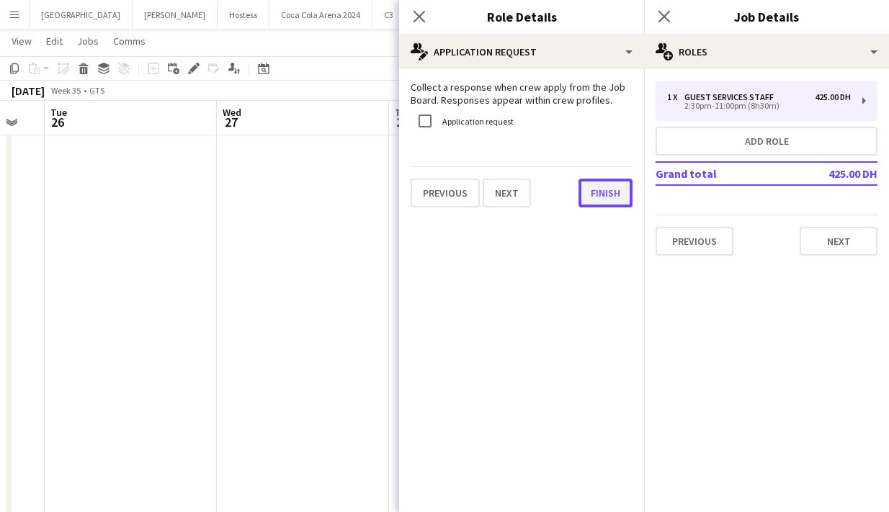
click at [597, 206] on button "Finish" at bounding box center [605, 193] width 54 height 29
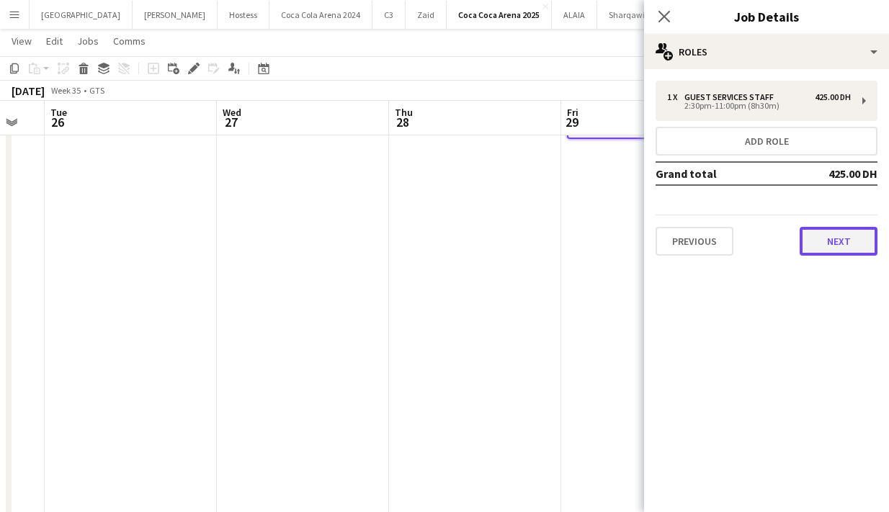
click at [822, 248] on button "Next" at bounding box center [838, 241] width 78 height 29
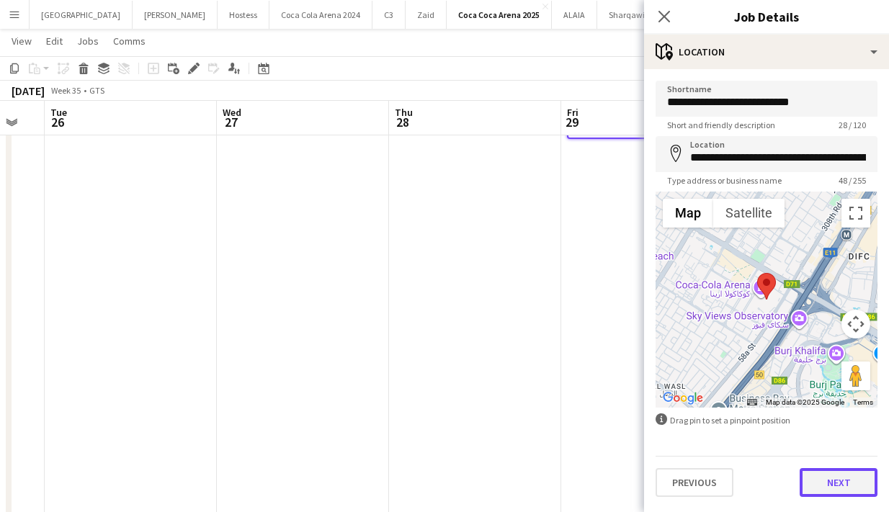
click at [833, 493] on button "Next" at bounding box center [838, 482] width 78 height 29
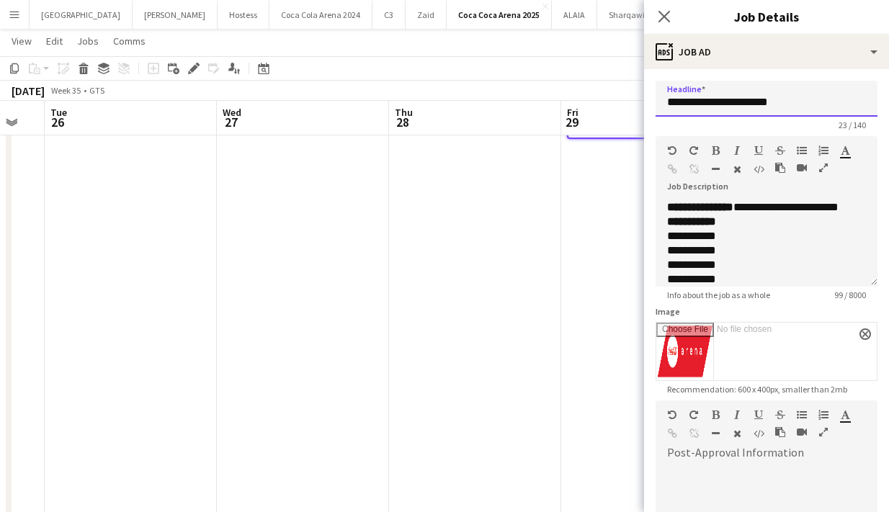
drag, startPoint x: 733, startPoint y: 101, endPoint x: 817, endPoint y: 106, distance: 84.4
click at [817, 106] on input "**********" at bounding box center [766, 99] width 222 height 36
paste input "text"
drag, startPoint x: 724, startPoint y: 102, endPoint x: 641, endPoint y: 102, distance: 82.8
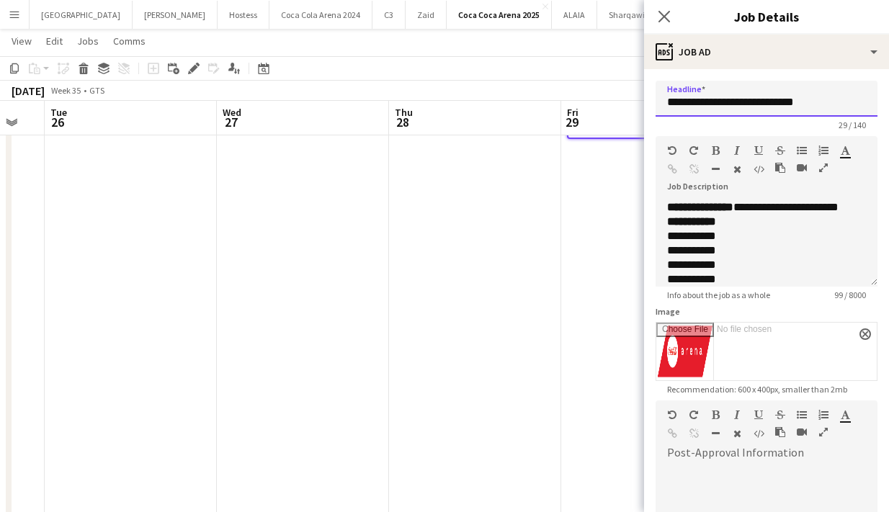
click at [690, 102] on input "**********" at bounding box center [766, 99] width 222 height 36
drag, startPoint x: 838, startPoint y: 102, endPoint x: 533, endPoint y: 102, distance: 304.6
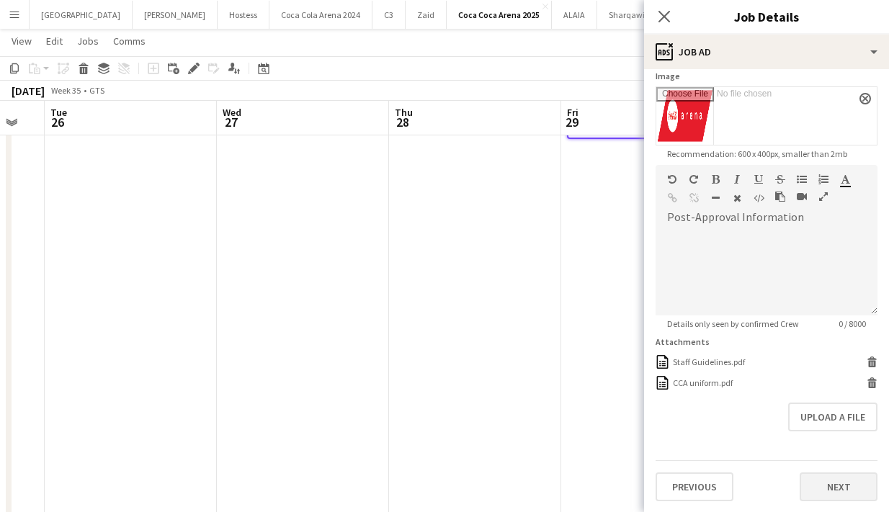
type input "**********"
click at [819, 487] on button "Next" at bounding box center [838, 486] width 78 height 29
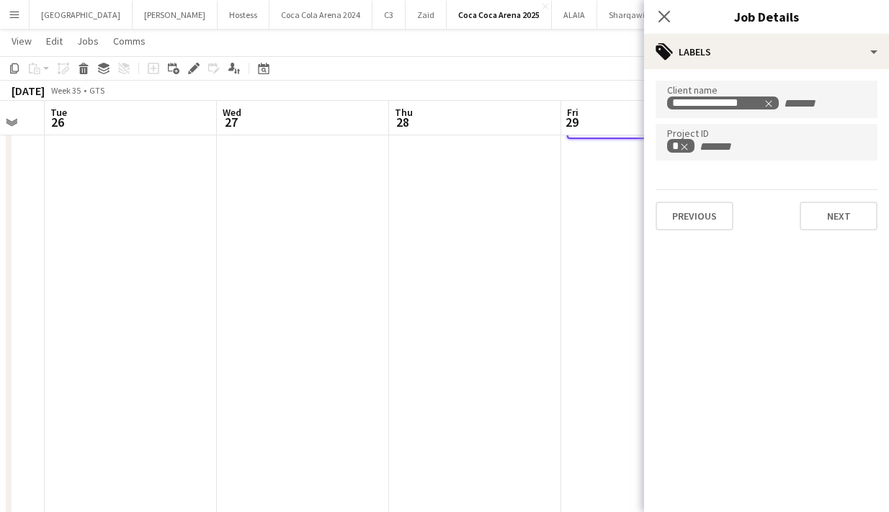
click at [851, 230] on div "**********" at bounding box center [766, 155] width 245 height 173
click at [838, 203] on button "Next" at bounding box center [838, 216] width 78 height 29
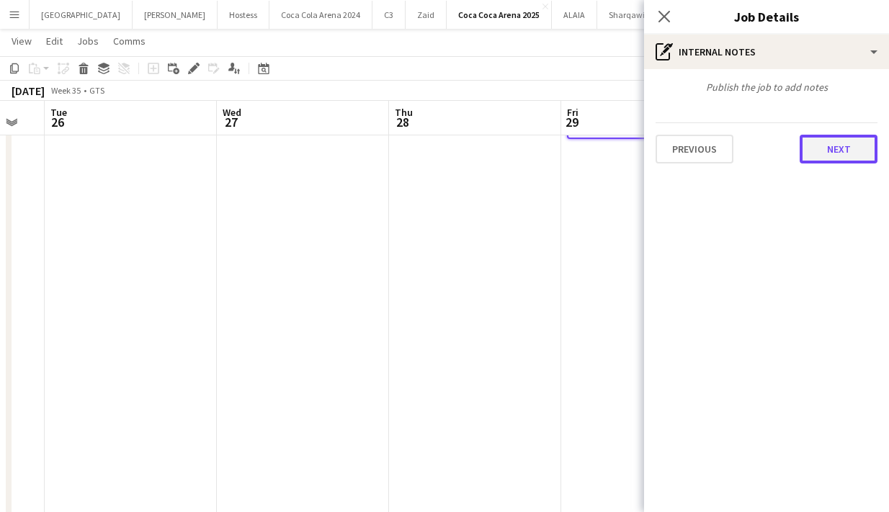
click at [832, 159] on button "Next" at bounding box center [838, 149] width 78 height 29
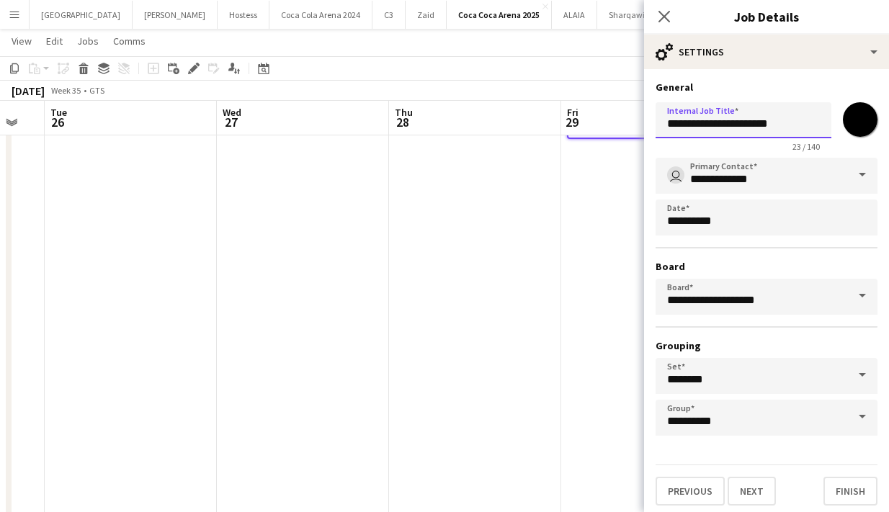
drag, startPoint x: 659, startPoint y: 122, endPoint x: 850, endPoint y: 121, distance: 191.6
click at [850, 121] on div "**********" at bounding box center [766, 124] width 222 height 55
paste input "*******"
type input "**********"
click at [850, 176] on span at bounding box center [862, 175] width 30 height 35
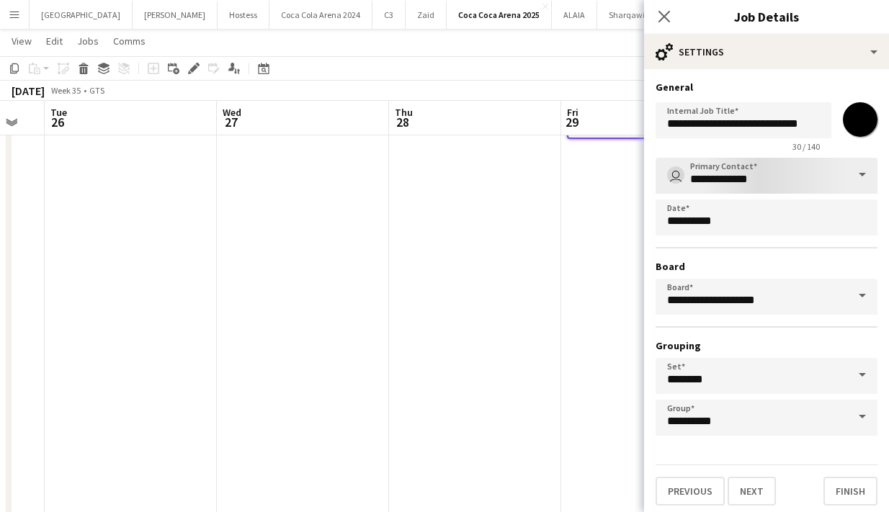
click at [858, 176] on span at bounding box center [862, 175] width 30 height 35
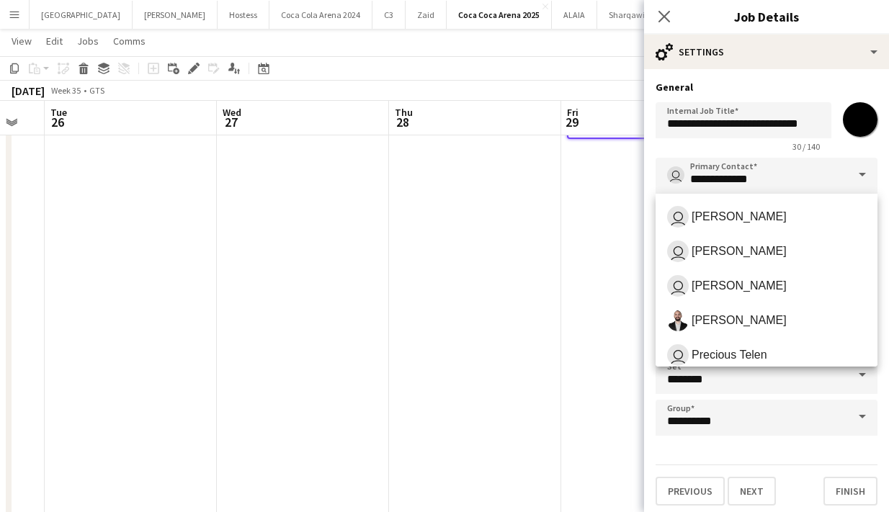
click at [858, 173] on span at bounding box center [862, 175] width 30 height 35
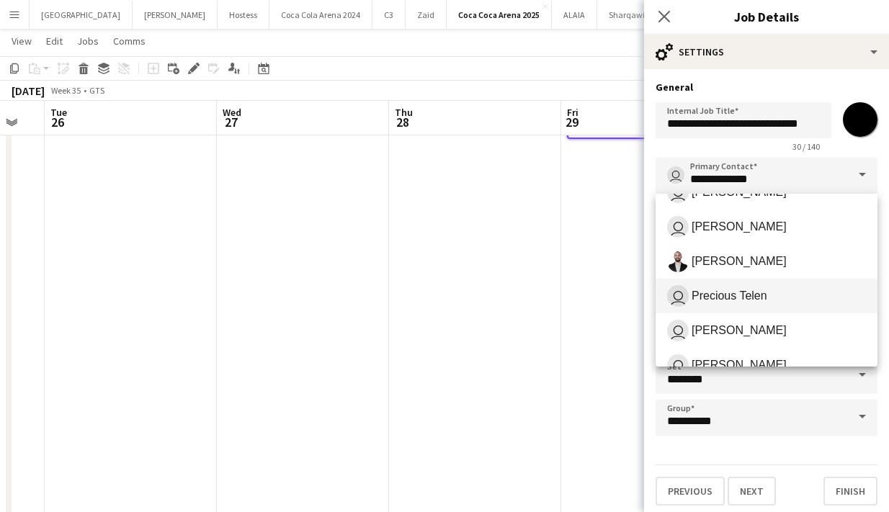
click at [750, 297] on span "Precious Telen" at bounding box center [729, 296] width 76 height 14
type input "**********"
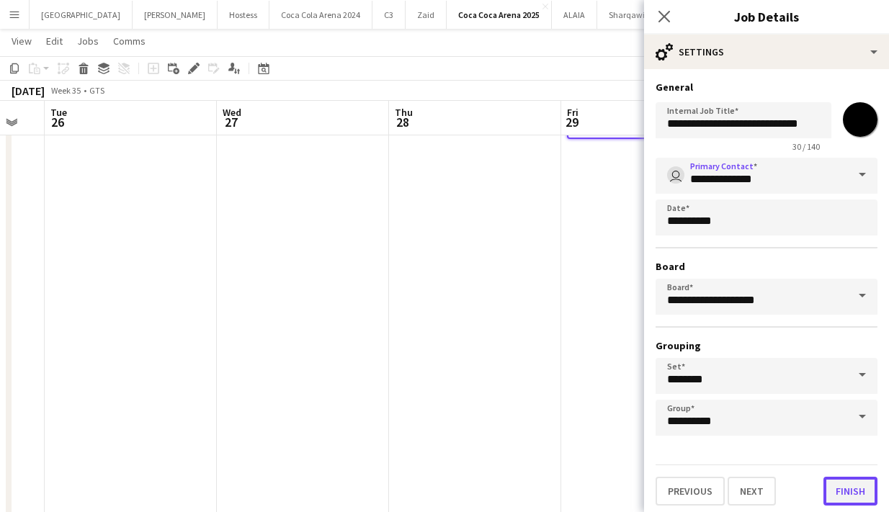
click at [848, 497] on button "Finish" at bounding box center [850, 491] width 54 height 29
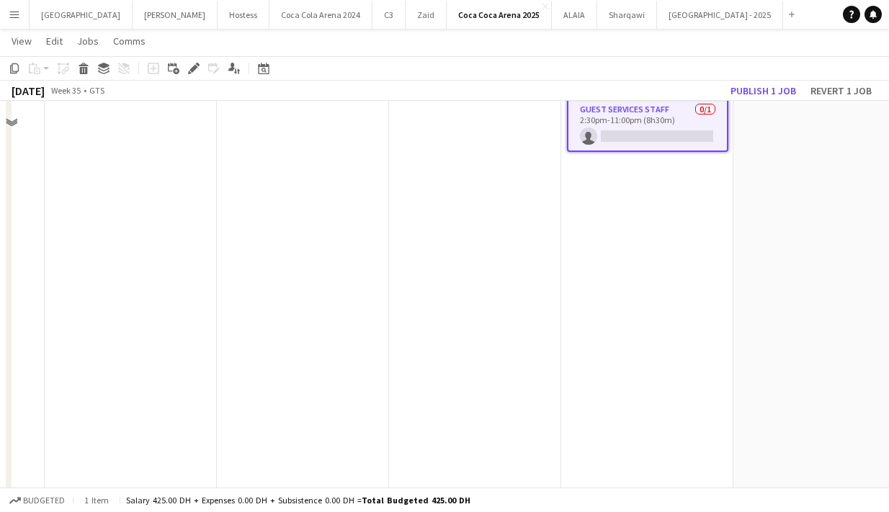
scroll to position [0, 0]
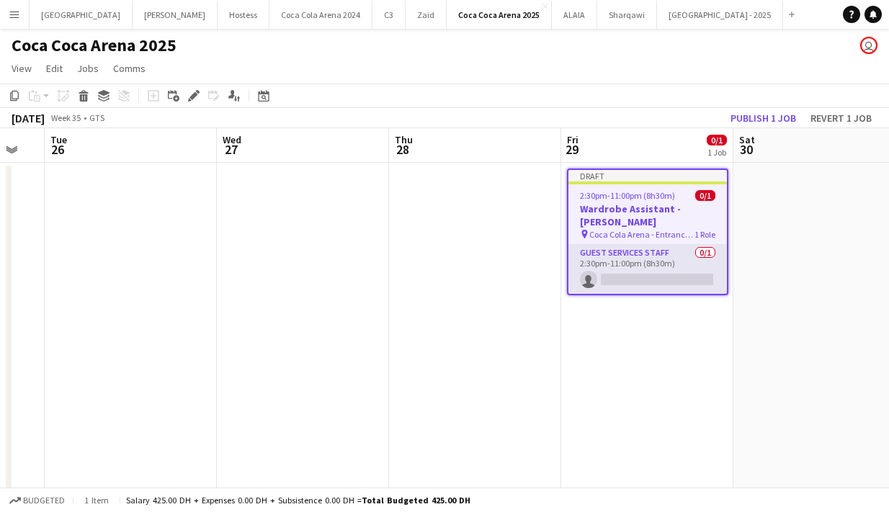
click at [656, 261] on app-card-role "Guest Services Staff 0/1 2:30pm-11:00pm (8h30m) single-neutral-actions" at bounding box center [647, 269] width 158 height 49
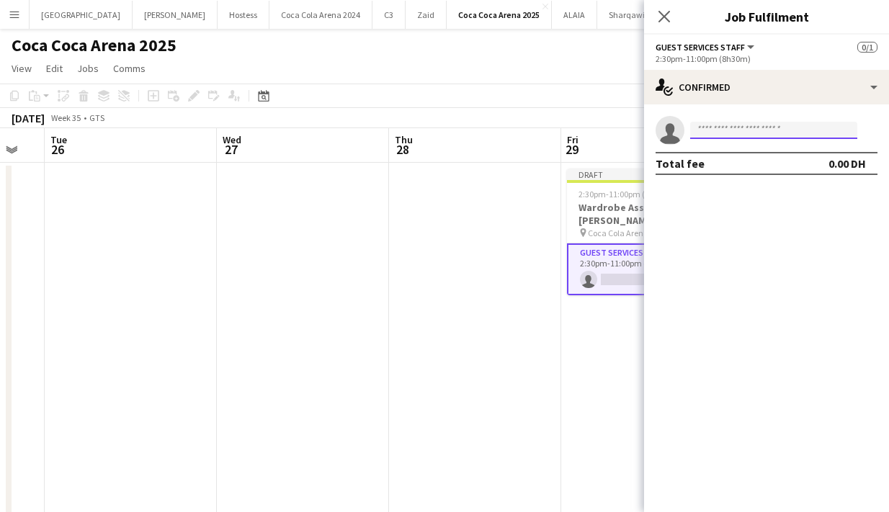
click at [717, 125] on input at bounding box center [773, 130] width 167 height 17
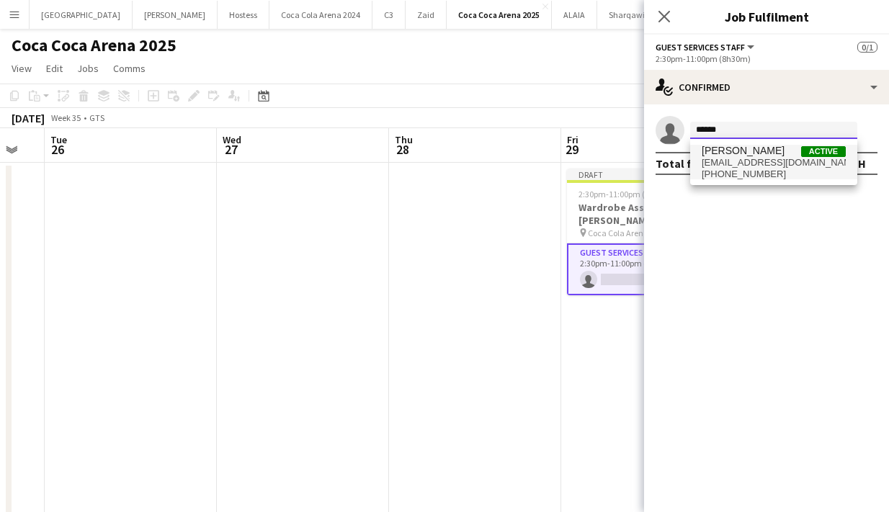
type input "******"
click at [730, 169] on span "[PHONE_NUMBER]" at bounding box center [773, 175] width 144 height 12
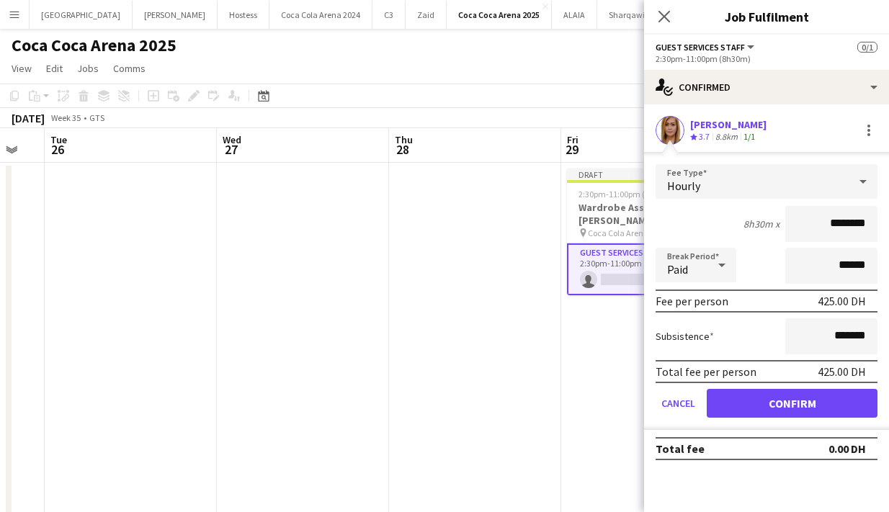
click at [667, 127] on app-user-avatar at bounding box center [669, 130] width 29 height 29
click at [801, 400] on button "Confirm" at bounding box center [791, 403] width 171 height 29
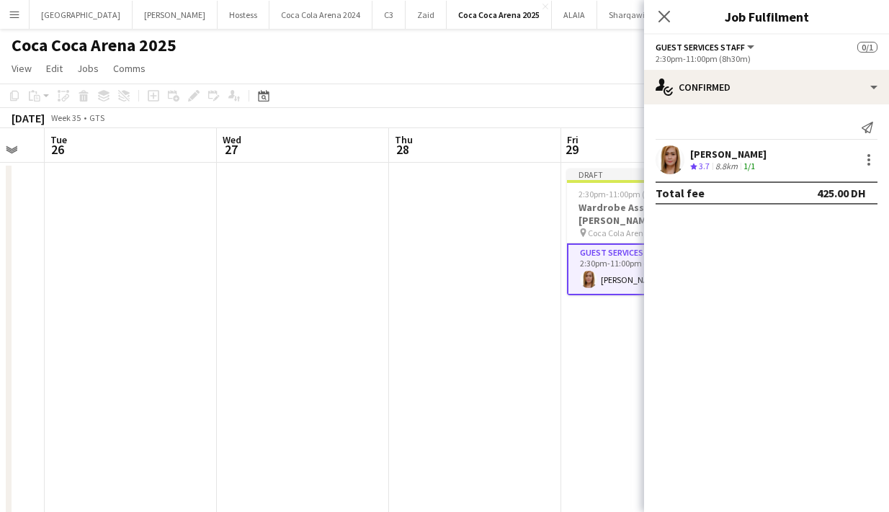
click at [674, 148] on app-user-avatar at bounding box center [669, 159] width 29 height 29
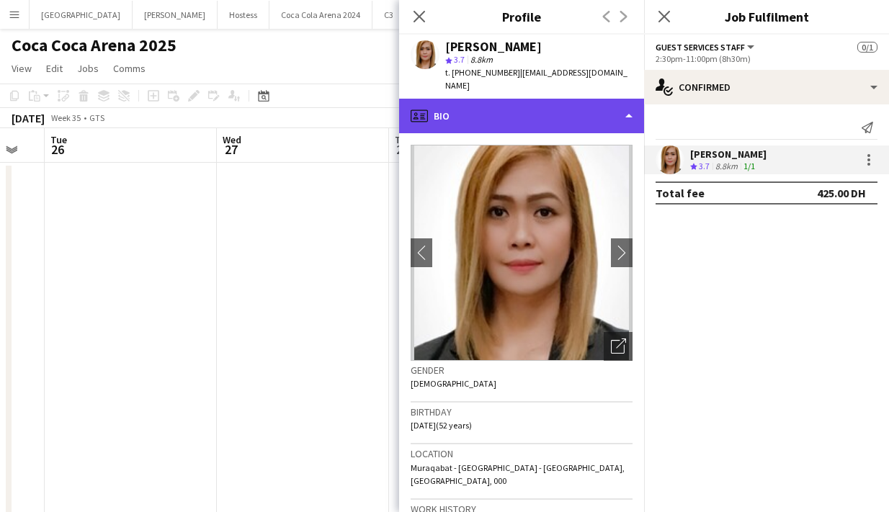
click at [537, 99] on div "profile Bio" at bounding box center [521, 116] width 245 height 35
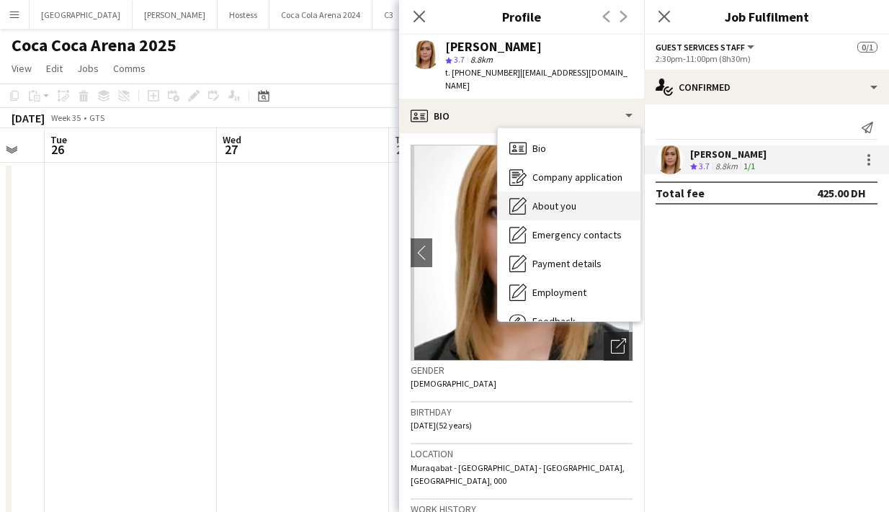
click at [571, 199] on span "About you" at bounding box center [554, 205] width 44 height 13
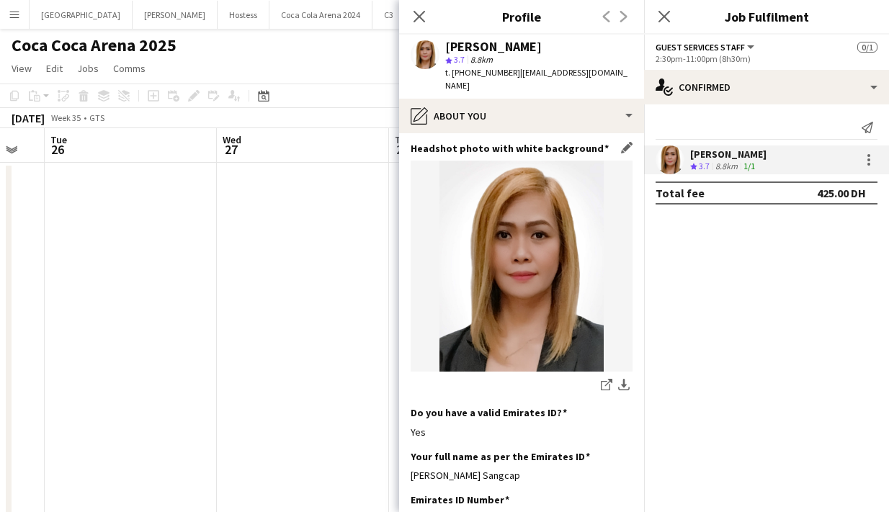
scroll to position [305, 0]
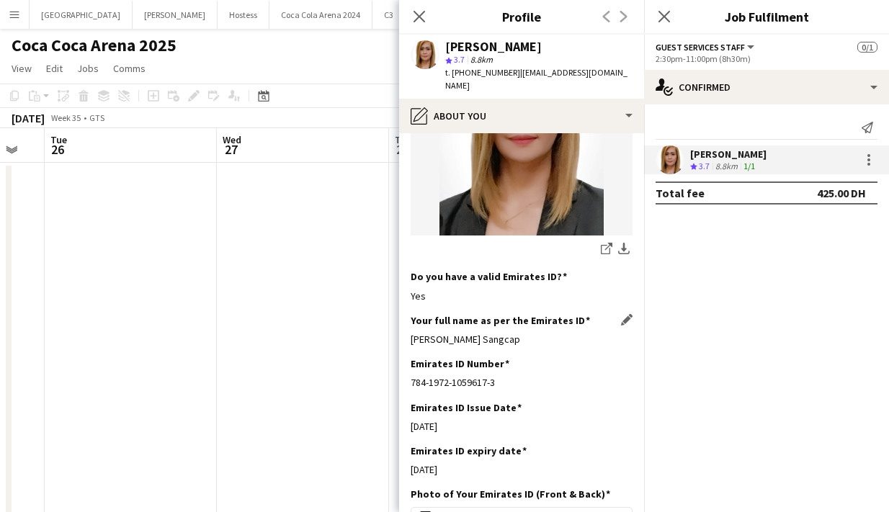
drag, startPoint x: 403, startPoint y: 306, endPoint x: 530, endPoint y: 315, distance: 127.0
click at [530, 315] on app-section-data-types "Bio Edit this field Im Rina a freelancer , I've been in the events for 6 years,…" at bounding box center [521, 322] width 245 height 379
copy div "[PERSON_NAME] Sangcap"
click at [416, 17] on icon "Close pop-in" at bounding box center [419, 16] width 14 height 14
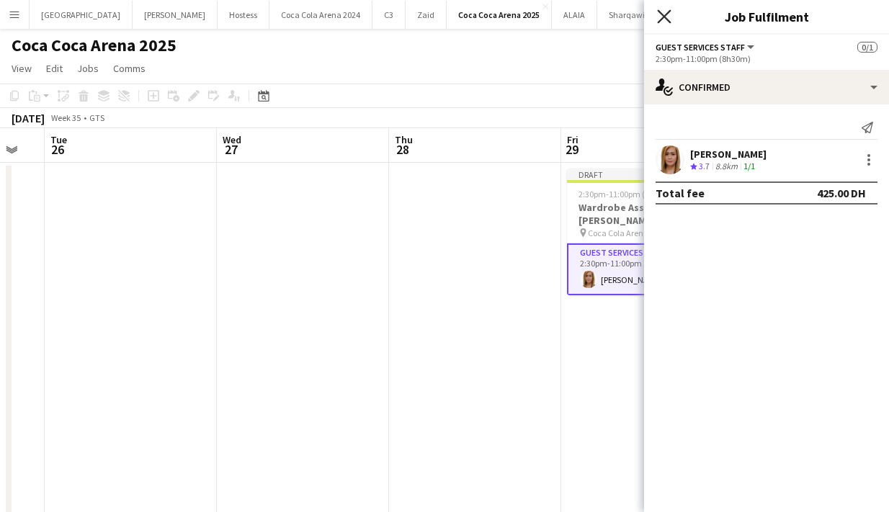
click at [660, 9] on icon "Close pop-in" at bounding box center [664, 16] width 14 height 14
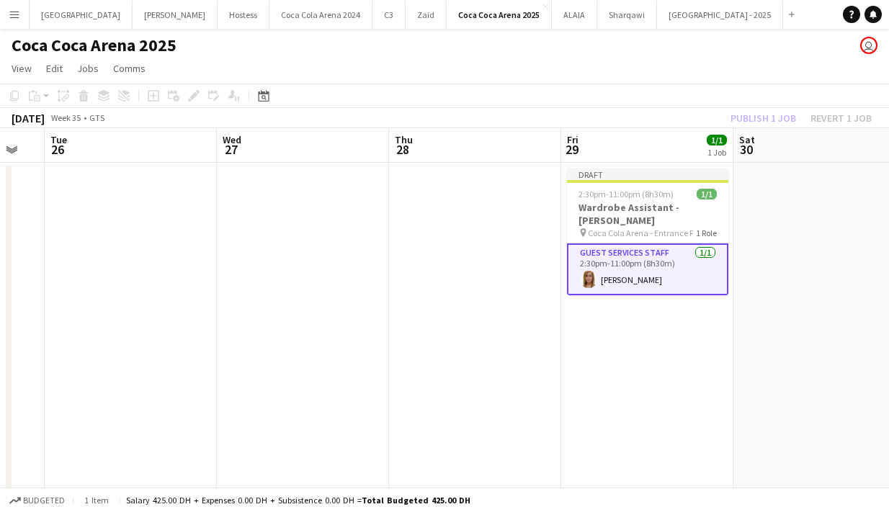
click at [753, 117] on div "Publish 1 job Revert 1 job" at bounding box center [801, 118] width 176 height 19
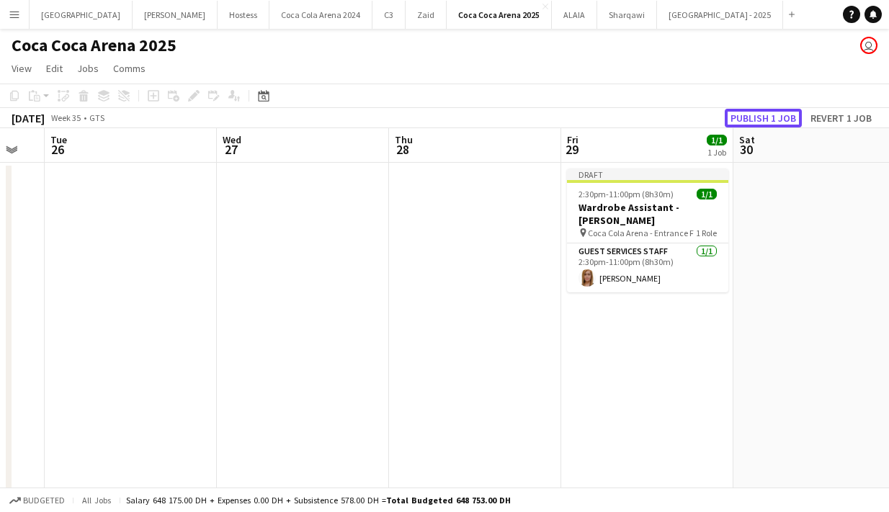
click at [753, 117] on button "Publish 1 job" at bounding box center [762, 118] width 77 height 19
